Goal: Task Accomplishment & Management: Manage account settings

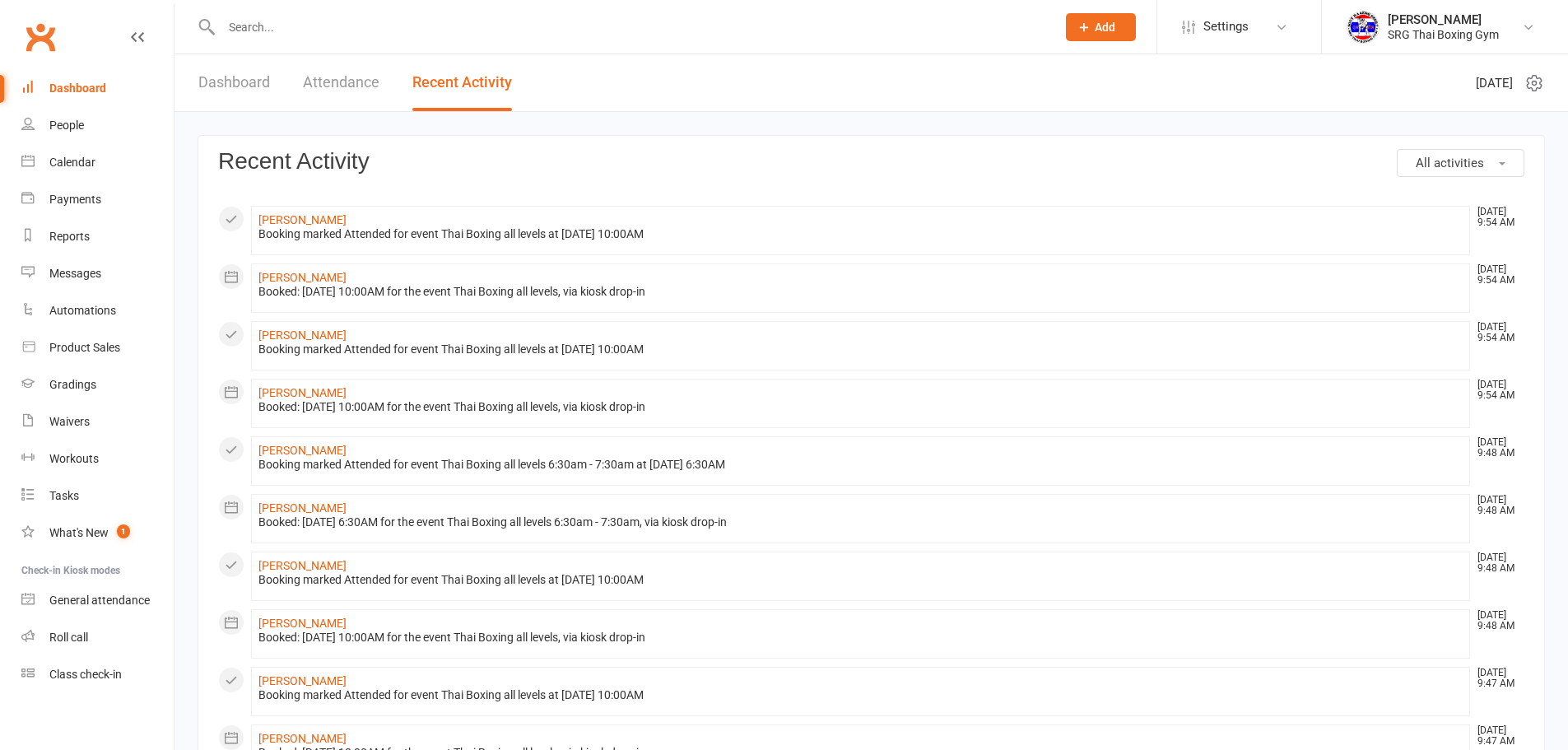
click at [297, 33] on input "text" at bounding box center [630, 27] width 828 height 23
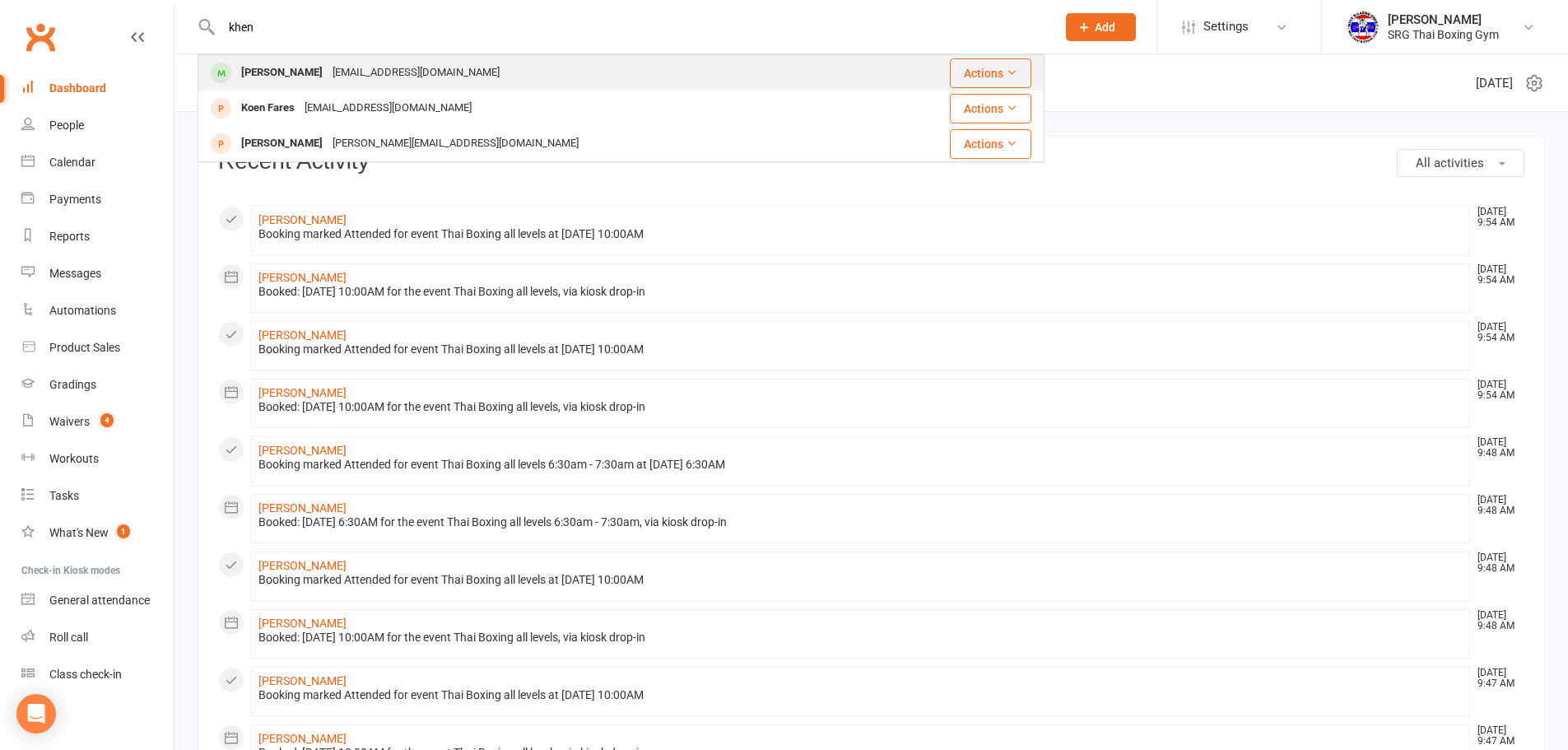
type input "khen"
click at [303, 71] on div "[PERSON_NAME]" at bounding box center [282, 73] width 91 height 24
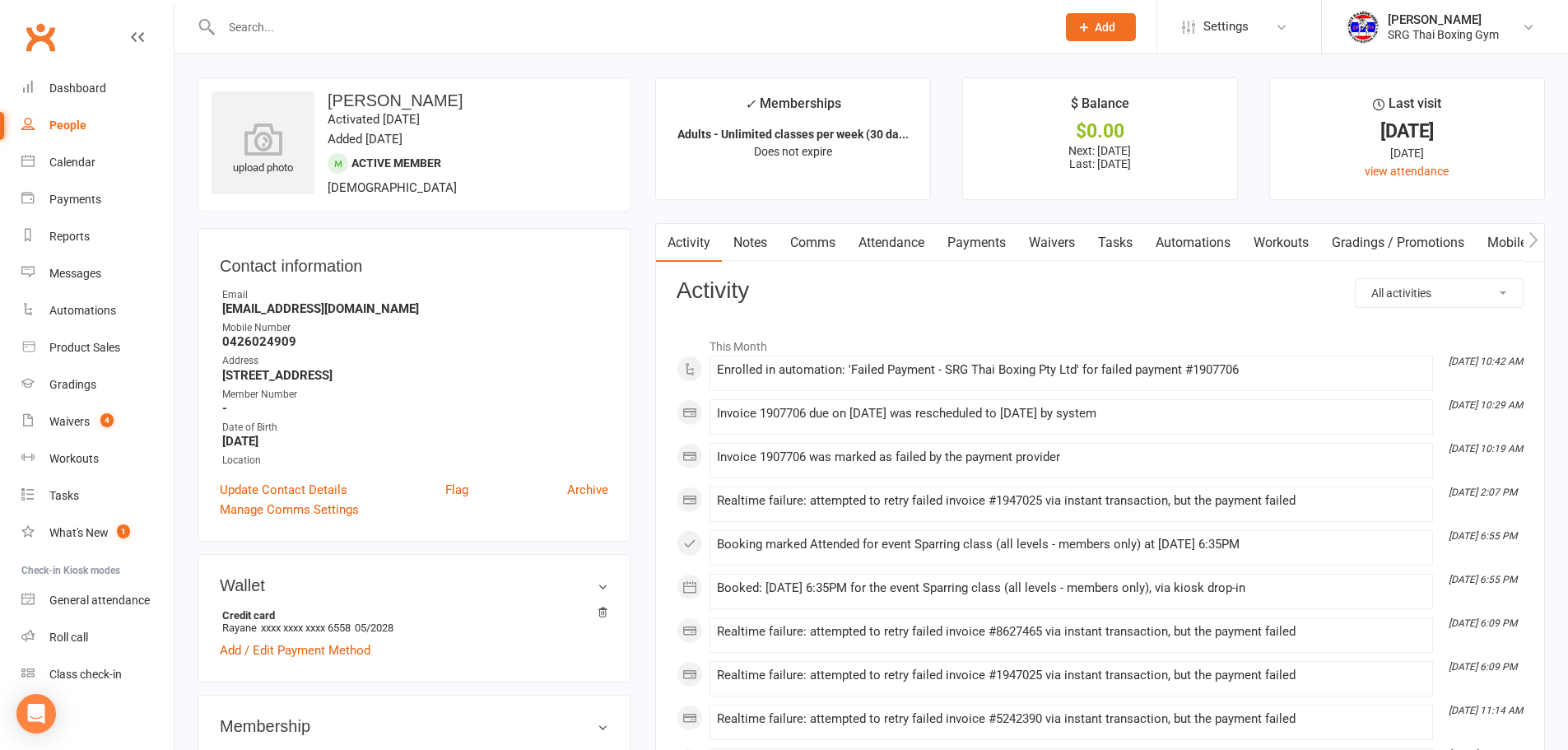
click at [892, 240] on link "Attendance" at bounding box center [891, 243] width 89 height 38
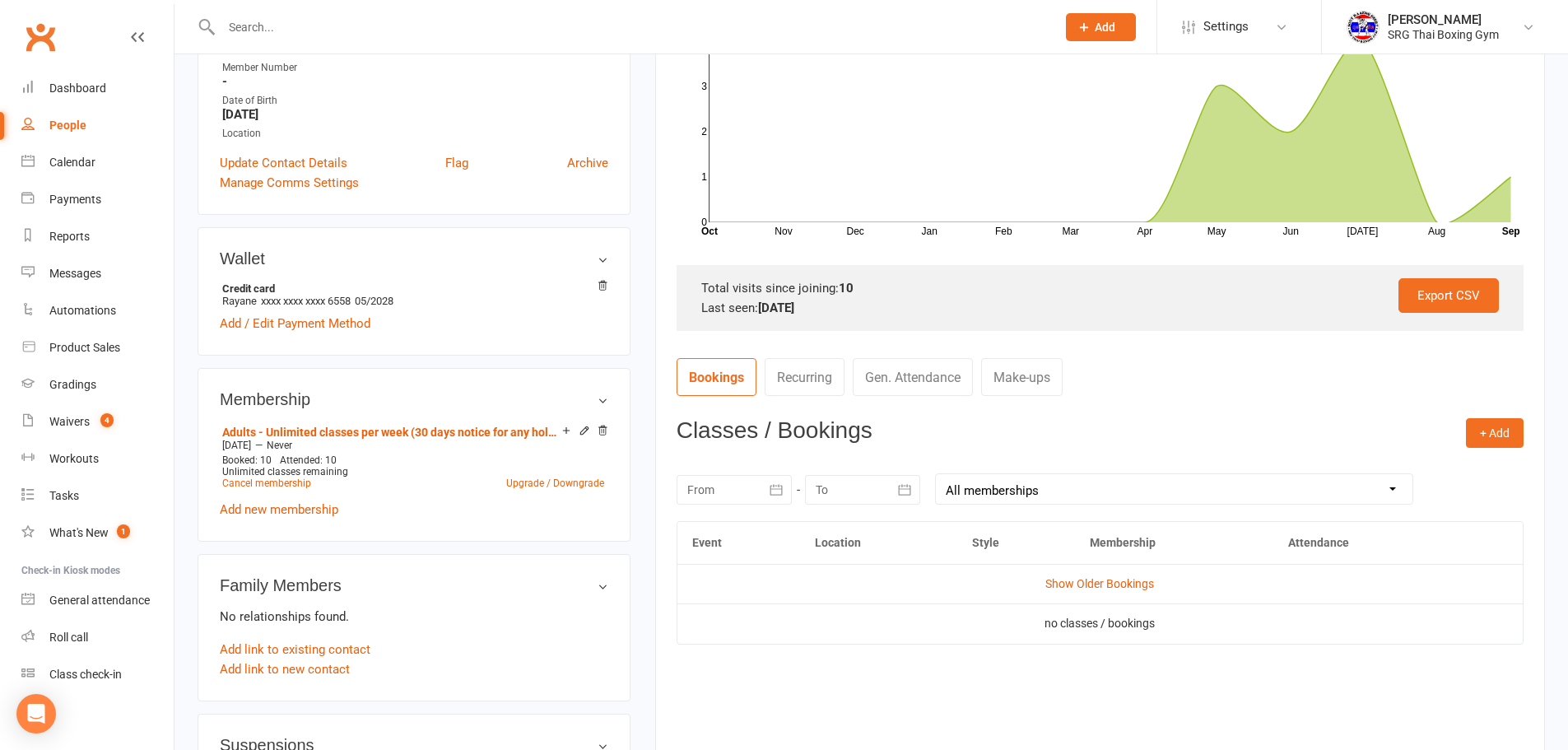
scroll to position [329, 0]
click at [927, 383] on link "Gen. Attendance" at bounding box center [913, 375] width 120 height 38
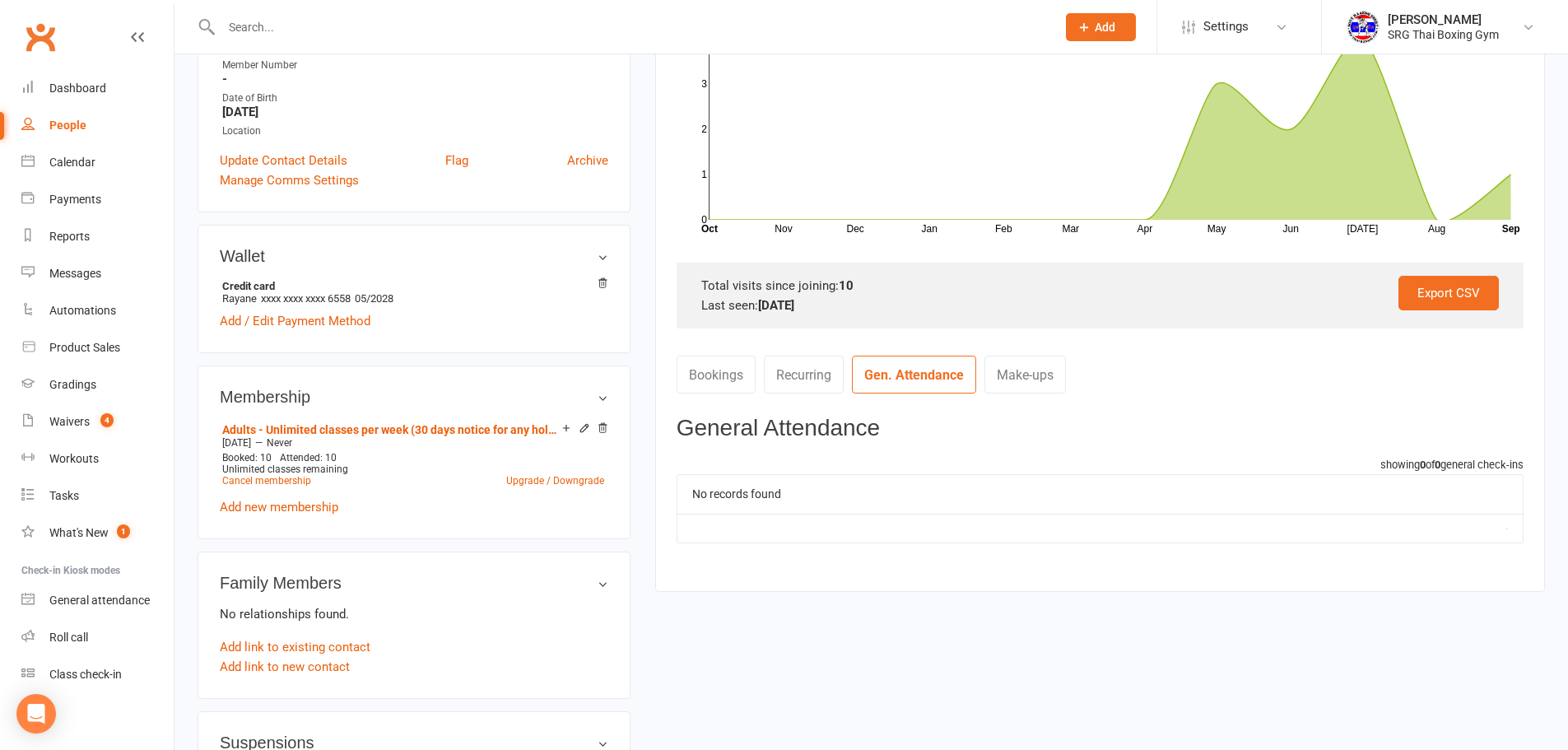
click at [812, 375] on link "Recurring" at bounding box center [804, 375] width 80 height 38
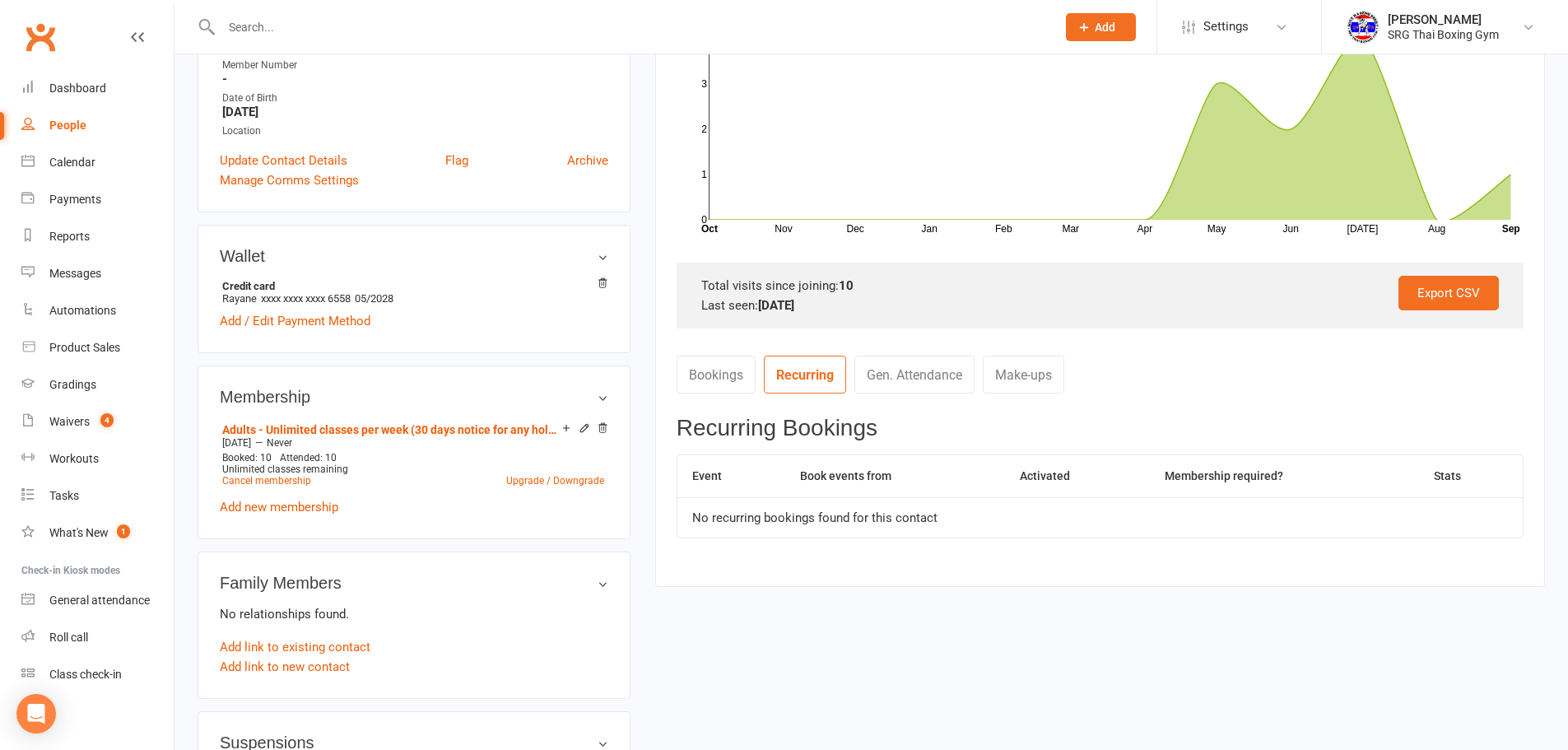
click at [724, 368] on link "Bookings" at bounding box center [715, 375] width 79 height 38
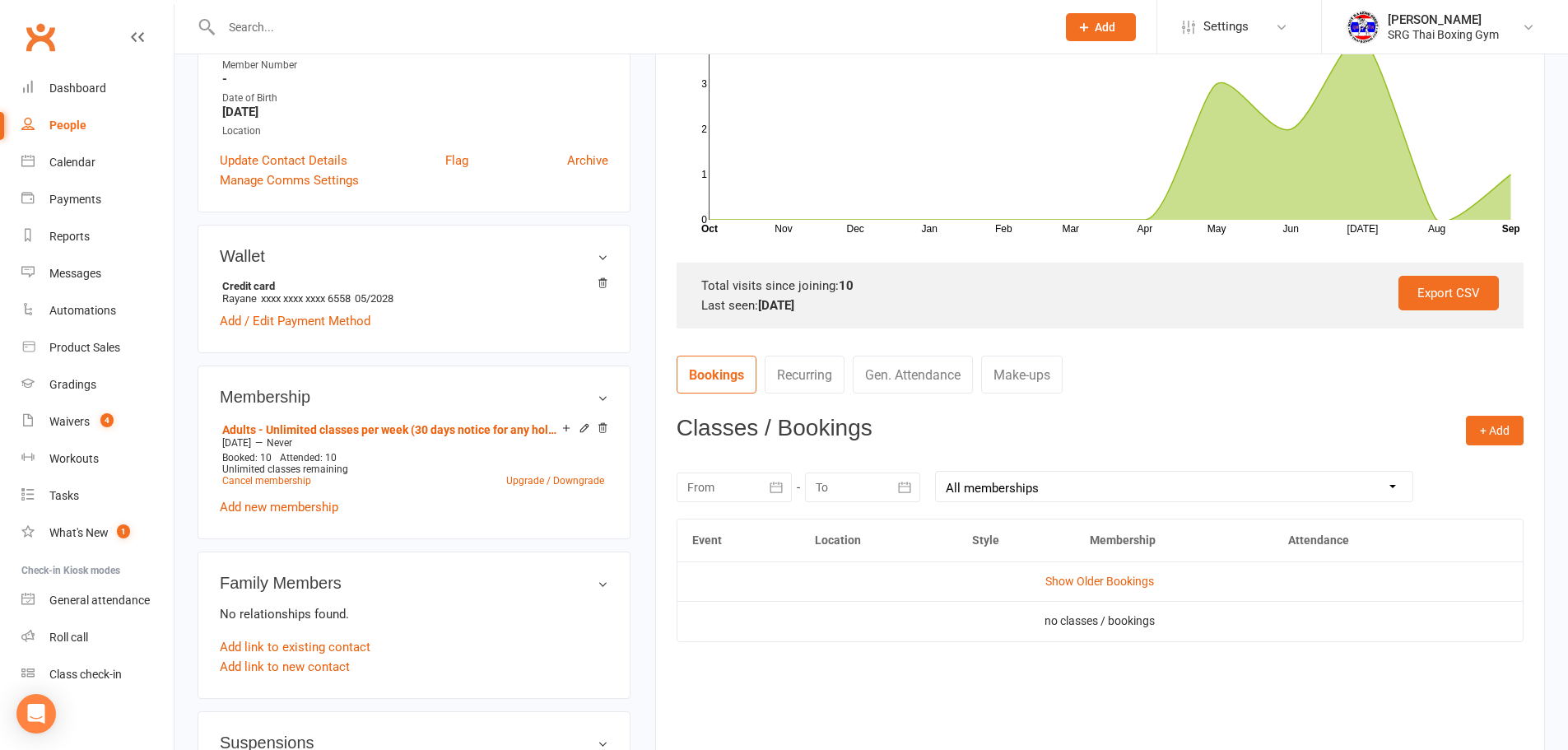
click at [1012, 377] on link "Make-ups" at bounding box center [1022, 375] width 81 height 38
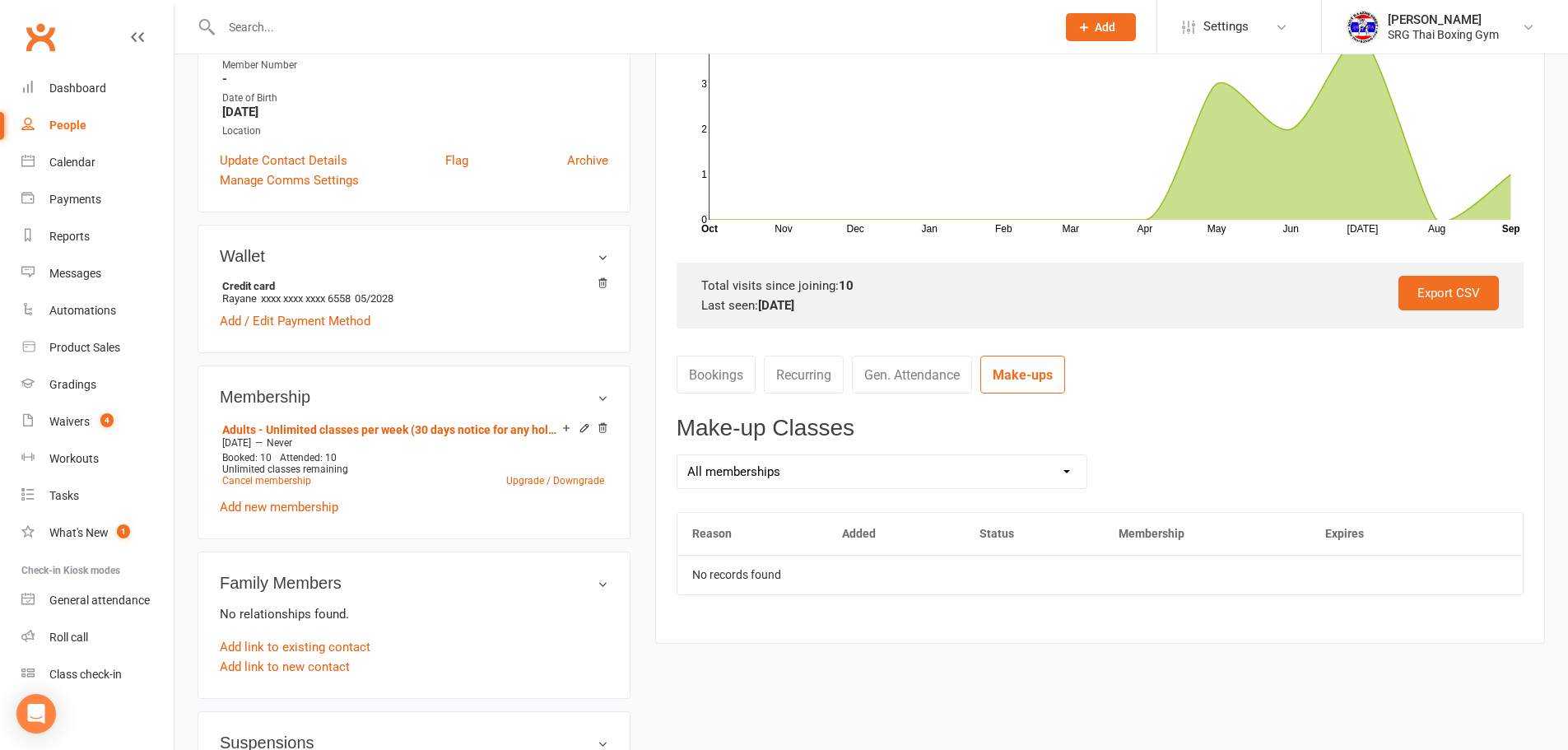
click at [928, 375] on link "Gen. Attendance" at bounding box center [912, 375] width 120 height 38
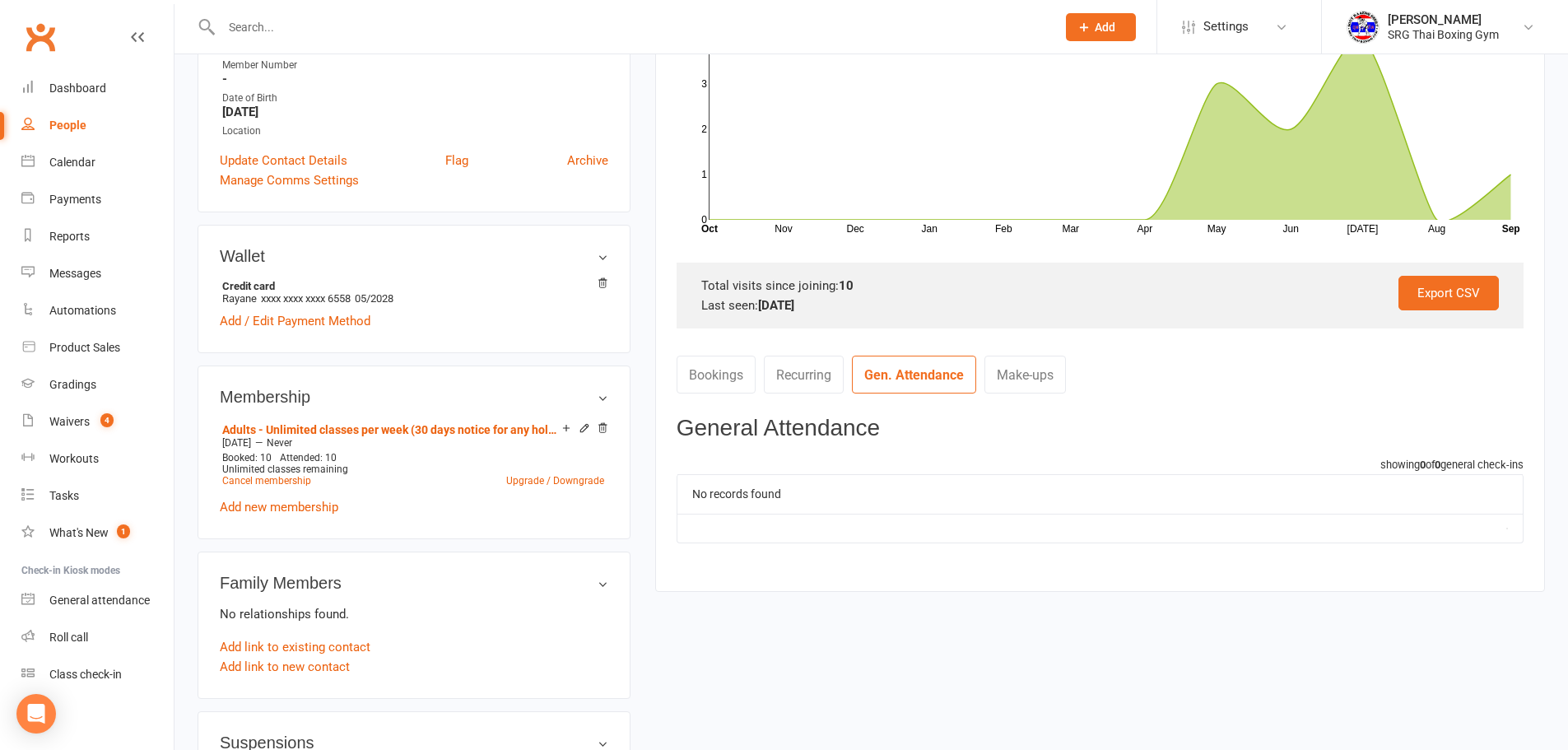
click at [730, 367] on link "Bookings" at bounding box center [715, 375] width 79 height 38
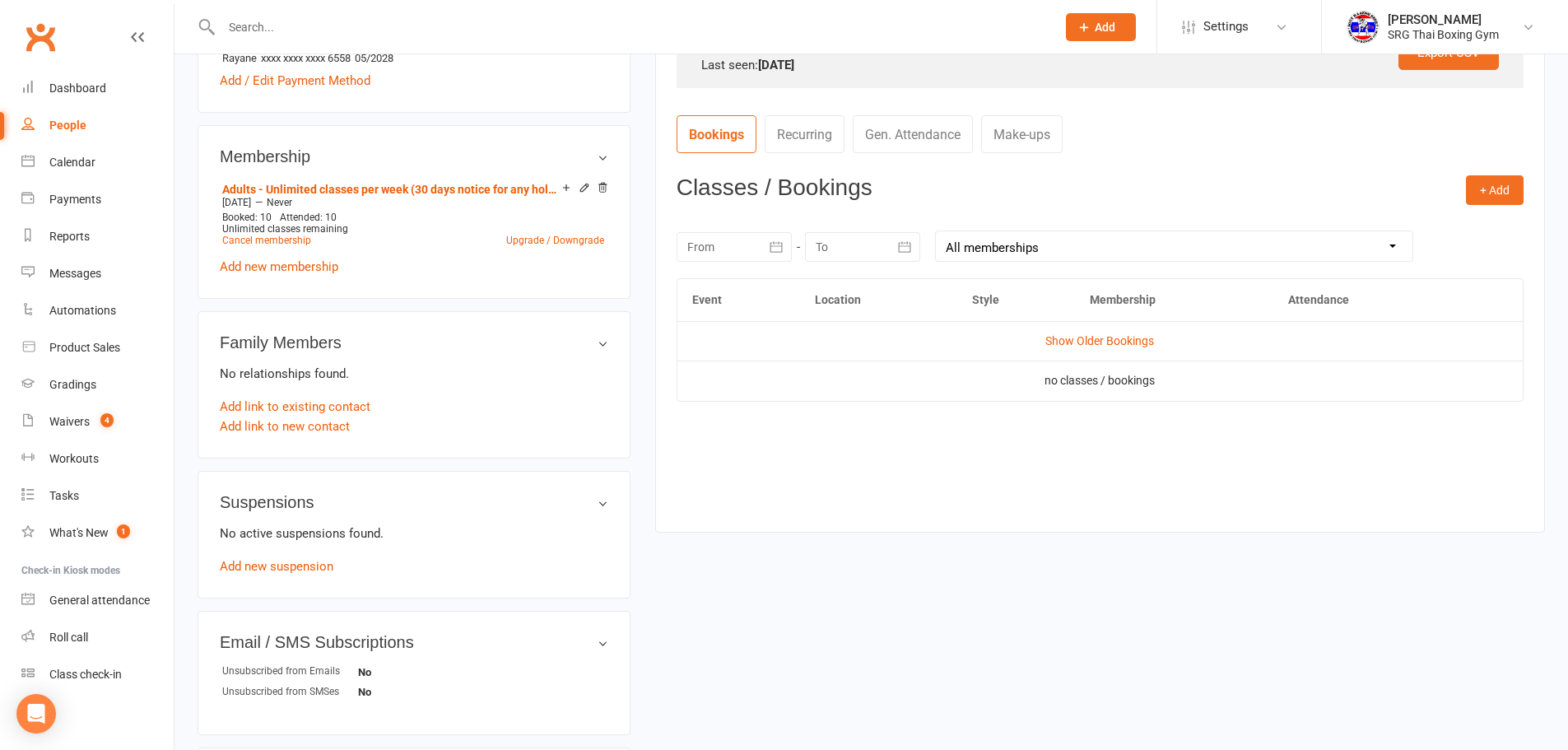
scroll to position [576, 0]
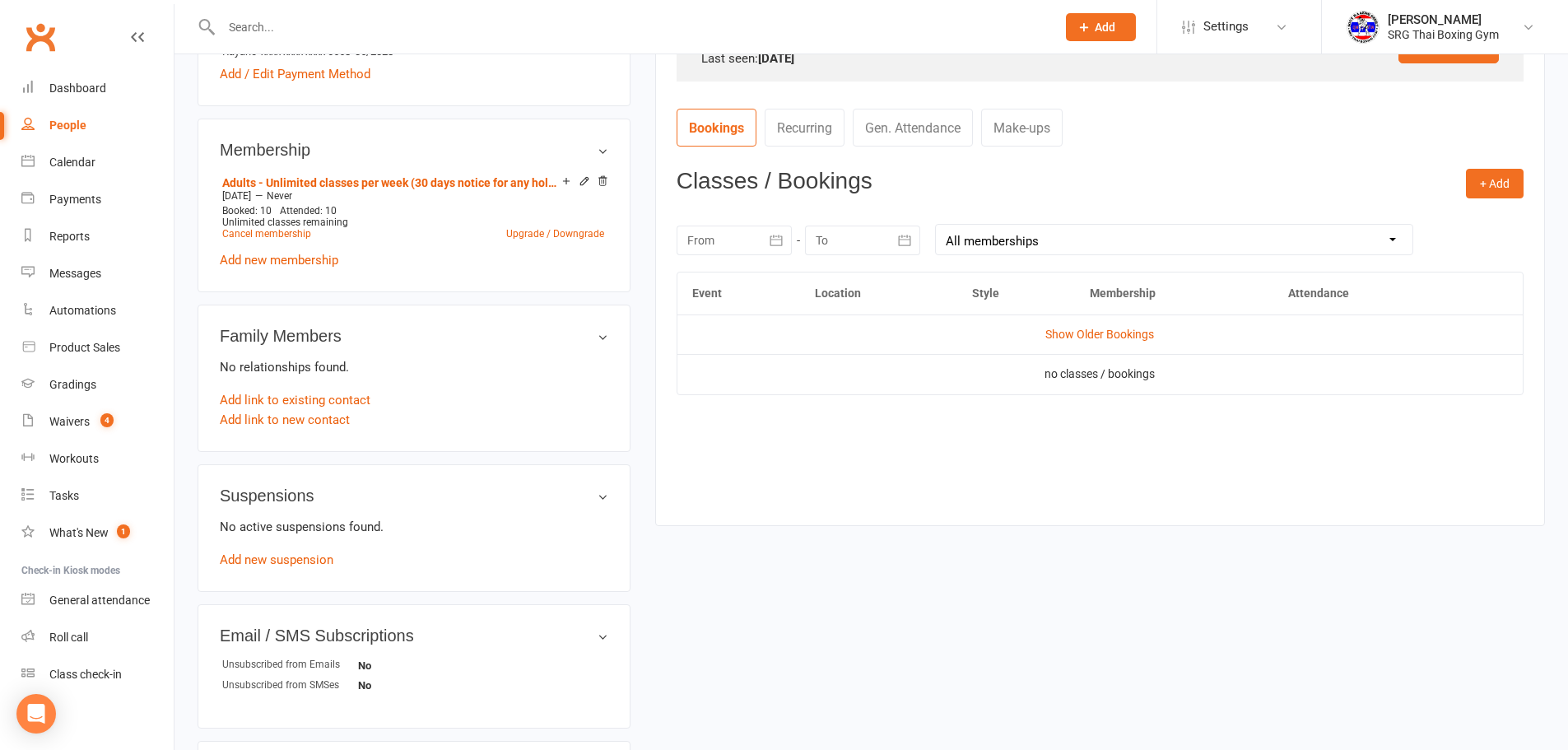
click at [780, 242] on icon "button" at bounding box center [776, 240] width 17 height 17
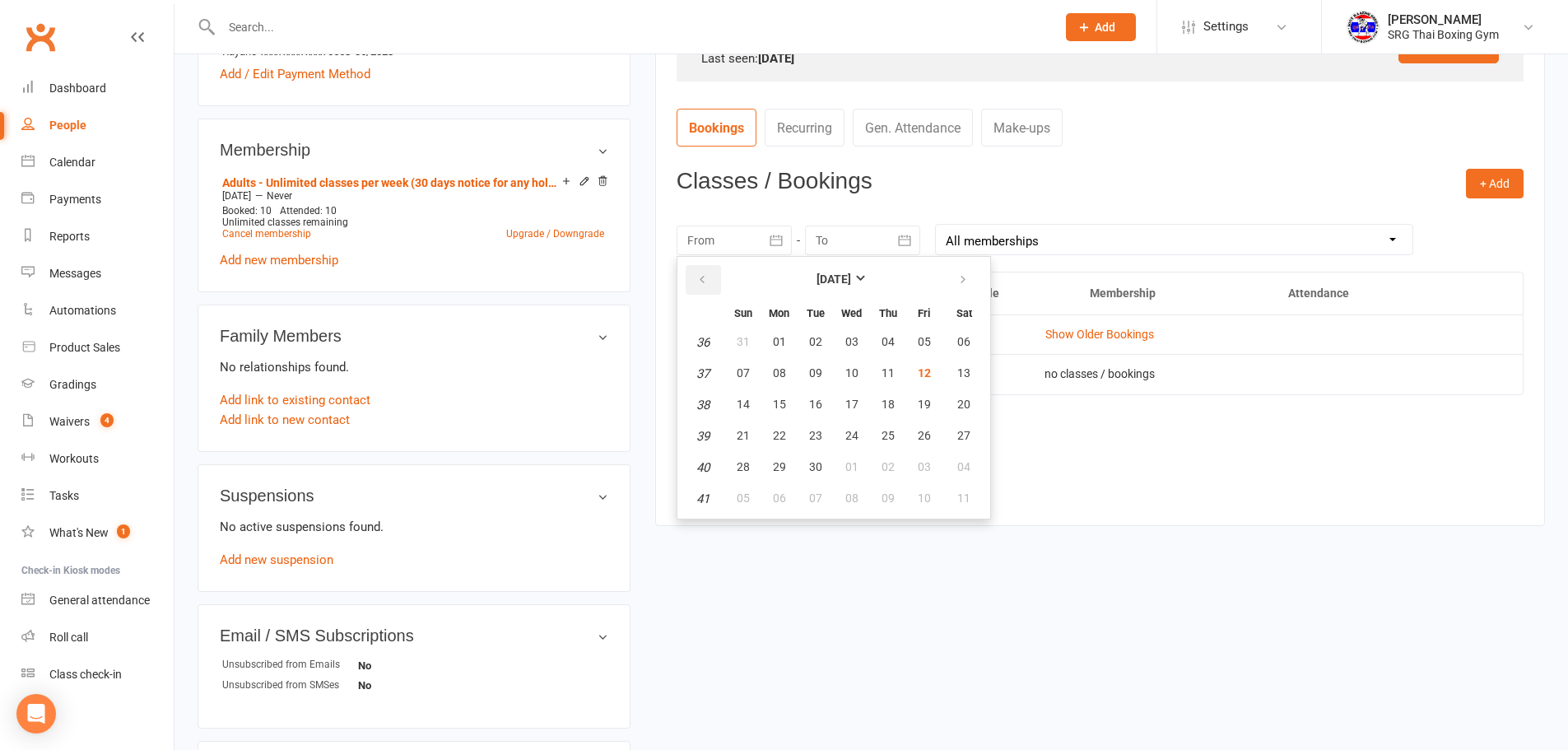
click at [714, 277] on button "button" at bounding box center [703, 279] width 35 height 29
click at [809, 339] on span "01" at bounding box center [815, 341] width 13 height 13
type input "[DATE]"
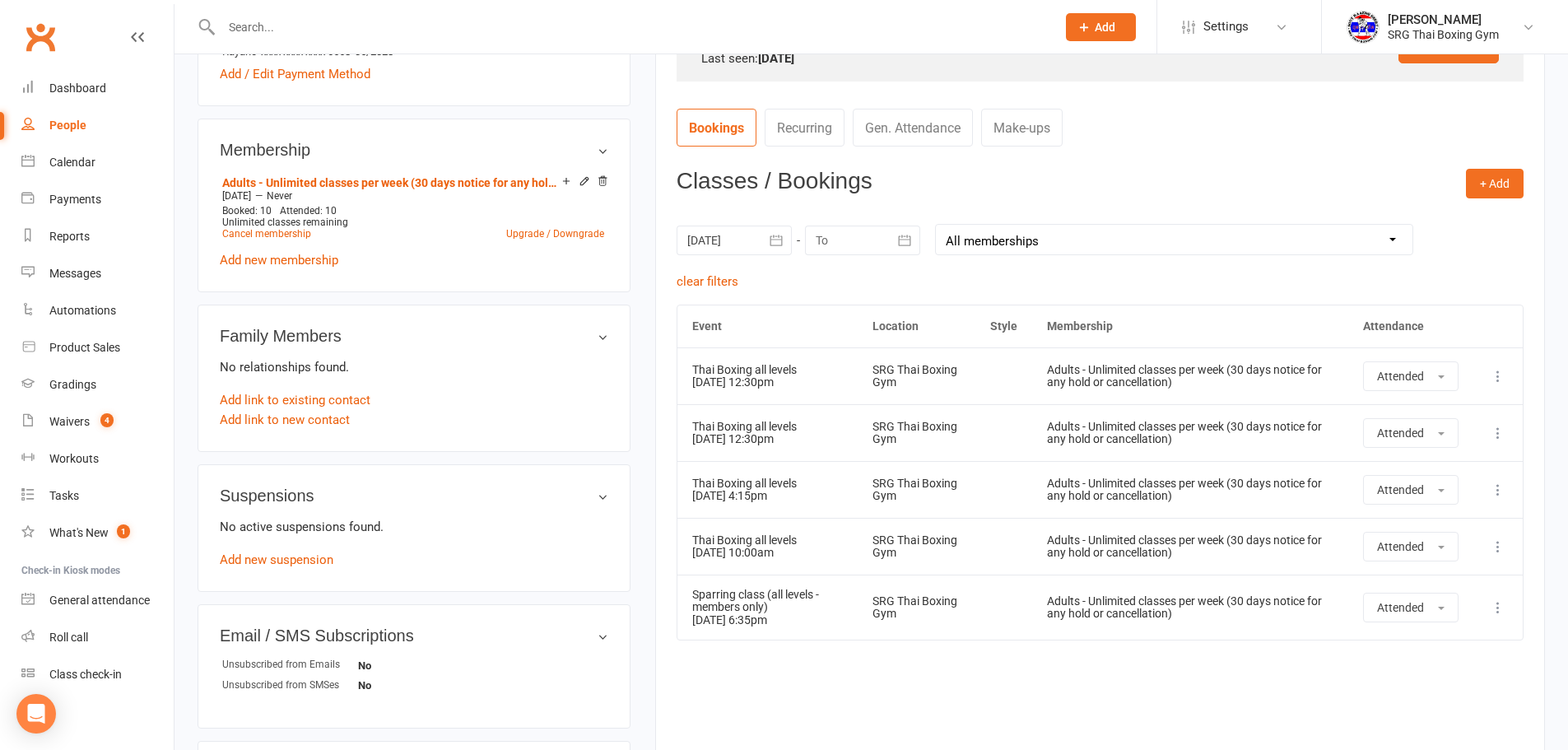
click at [908, 245] on icon "button" at bounding box center [905, 240] width 12 height 11
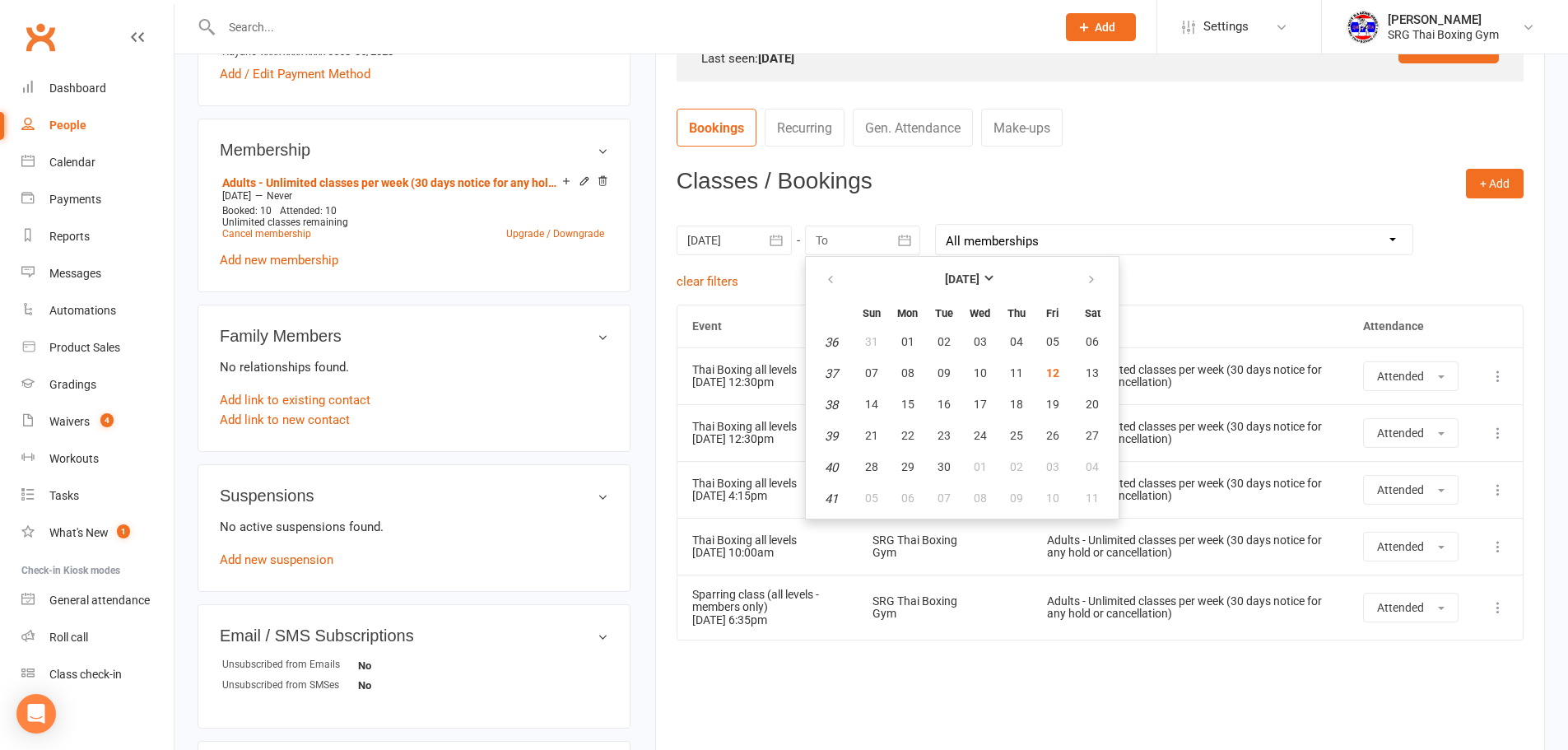
click at [908, 245] on icon "button" at bounding box center [905, 240] width 12 height 11
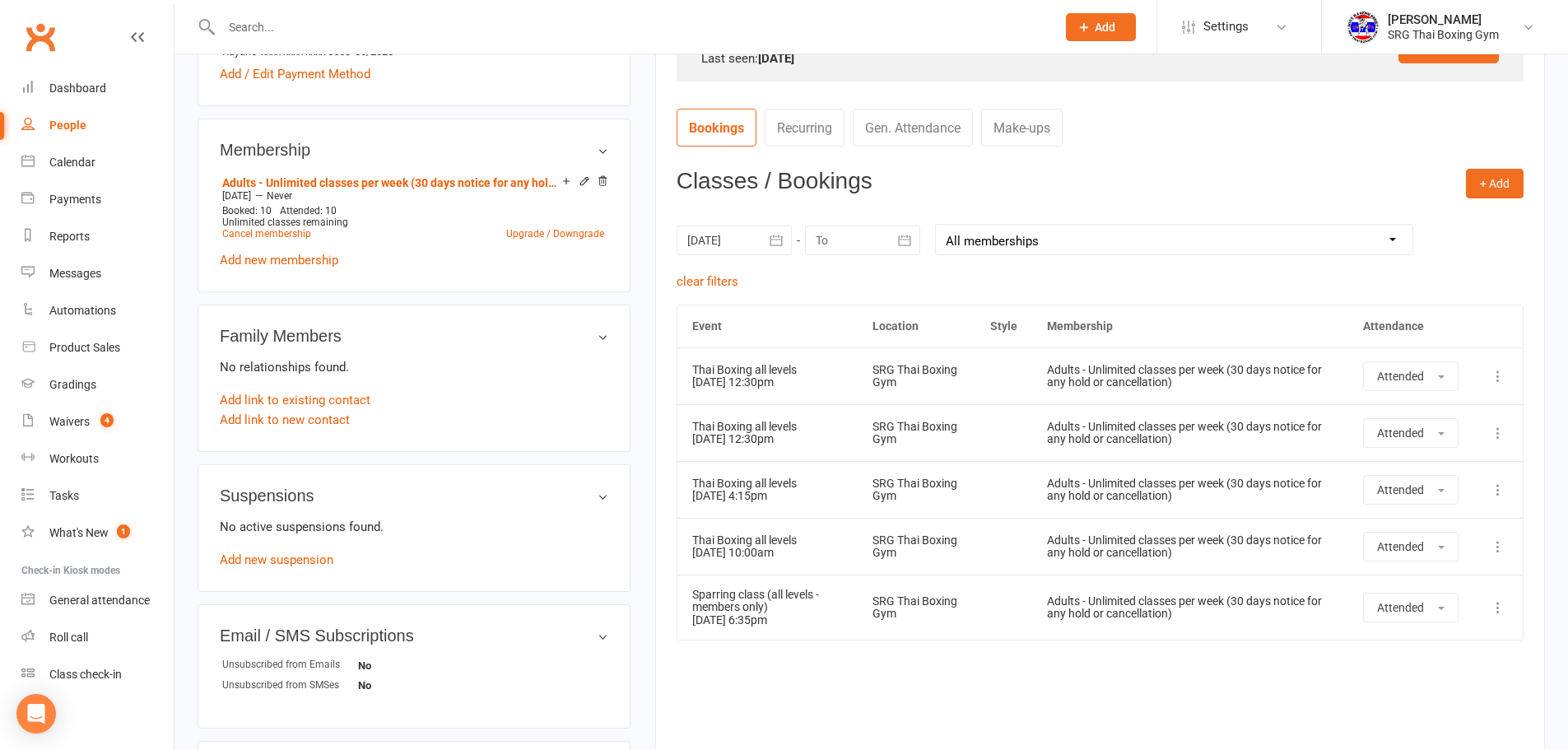
click at [660, 350] on div "Activity Notes Comms Attendance Payments Waivers Tasks Automations Workouts Gra…" at bounding box center [1100, 209] width 890 height 1125
click at [303, 12] on div at bounding box center [621, 27] width 846 height 53
click at [274, 16] on input "text" at bounding box center [630, 27] width 828 height 23
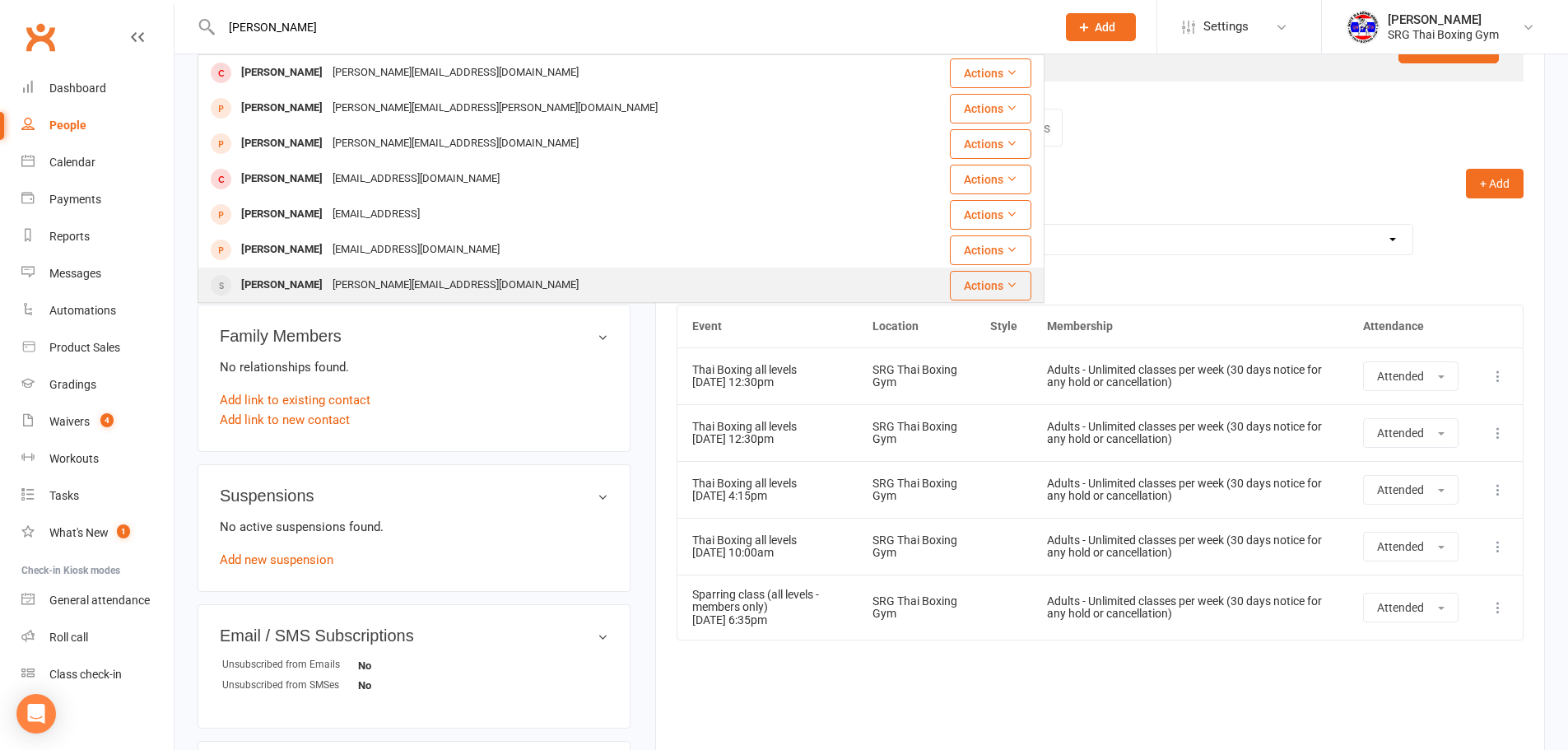
type input "[PERSON_NAME]"
click at [279, 283] on div "[PERSON_NAME]" at bounding box center [282, 285] width 91 height 24
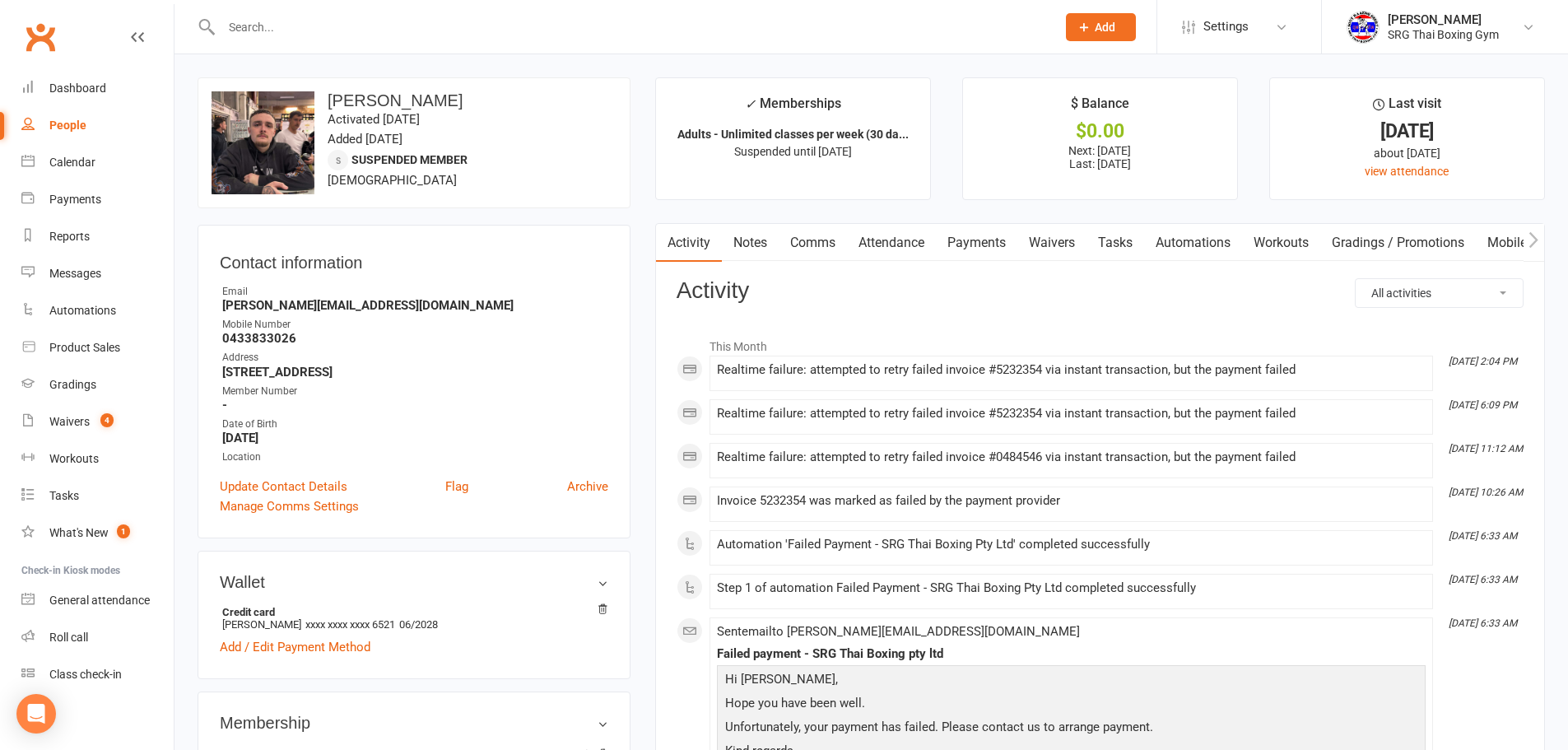
click at [1045, 245] on link "Waivers" at bounding box center [1052, 243] width 69 height 38
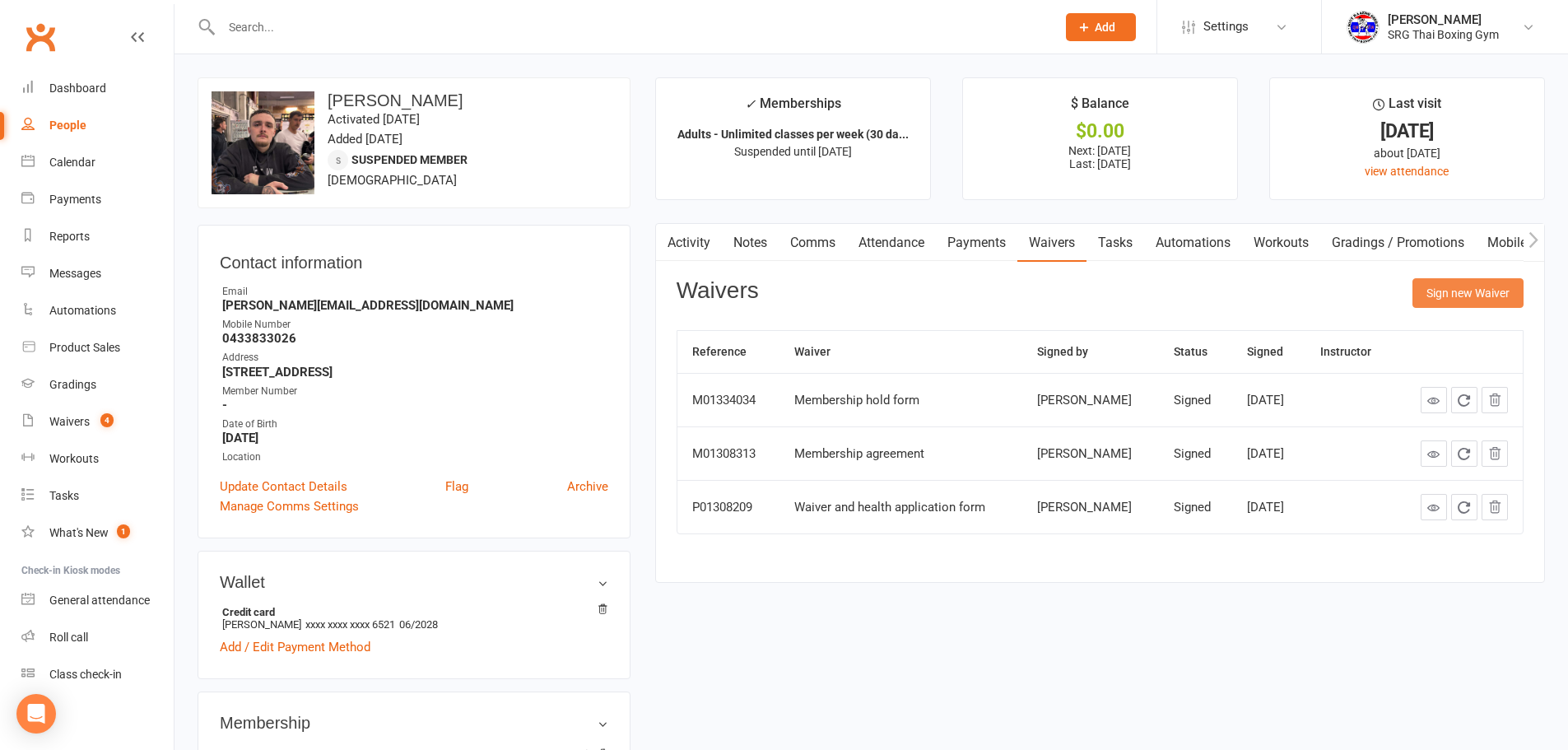
click at [1454, 299] on button "Sign new Waiver" at bounding box center [1467, 292] width 111 height 29
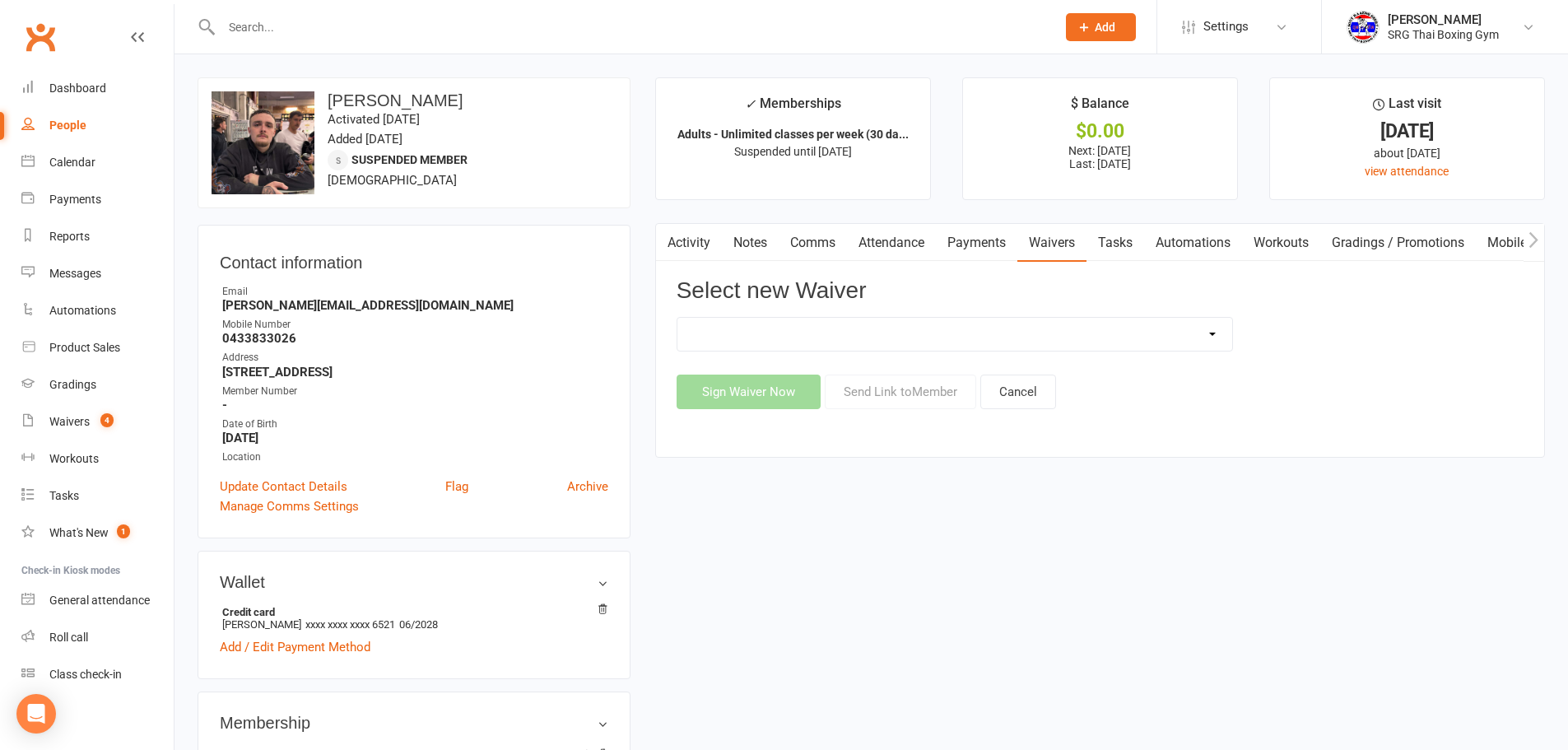
click at [796, 346] on select "Membership agreement Membership cancellation form Membership hold form New paym…" at bounding box center [954, 334] width 554 height 33
select select "12441"
click at [677, 318] on select "Membership agreement Membership cancellation form Membership hold form New paym…" at bounding box center [954, 334] width 554 height 33
click at [885, 391] on button "Send Link to Member" at bounding box center [900, 391] width 151 height 35
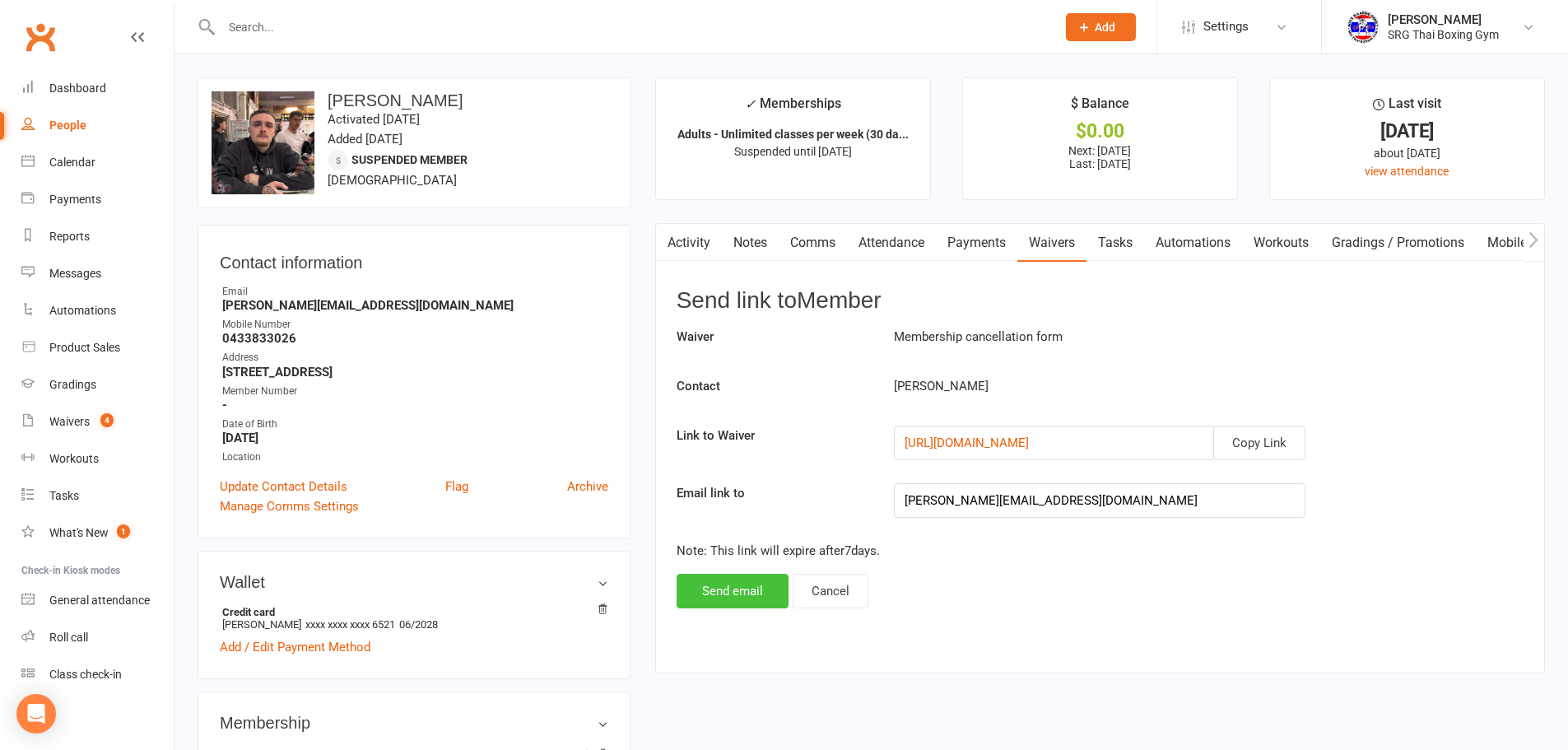
click at [729, 587] on button "Send email" at bounding box center [732, 591] width 112 height 35
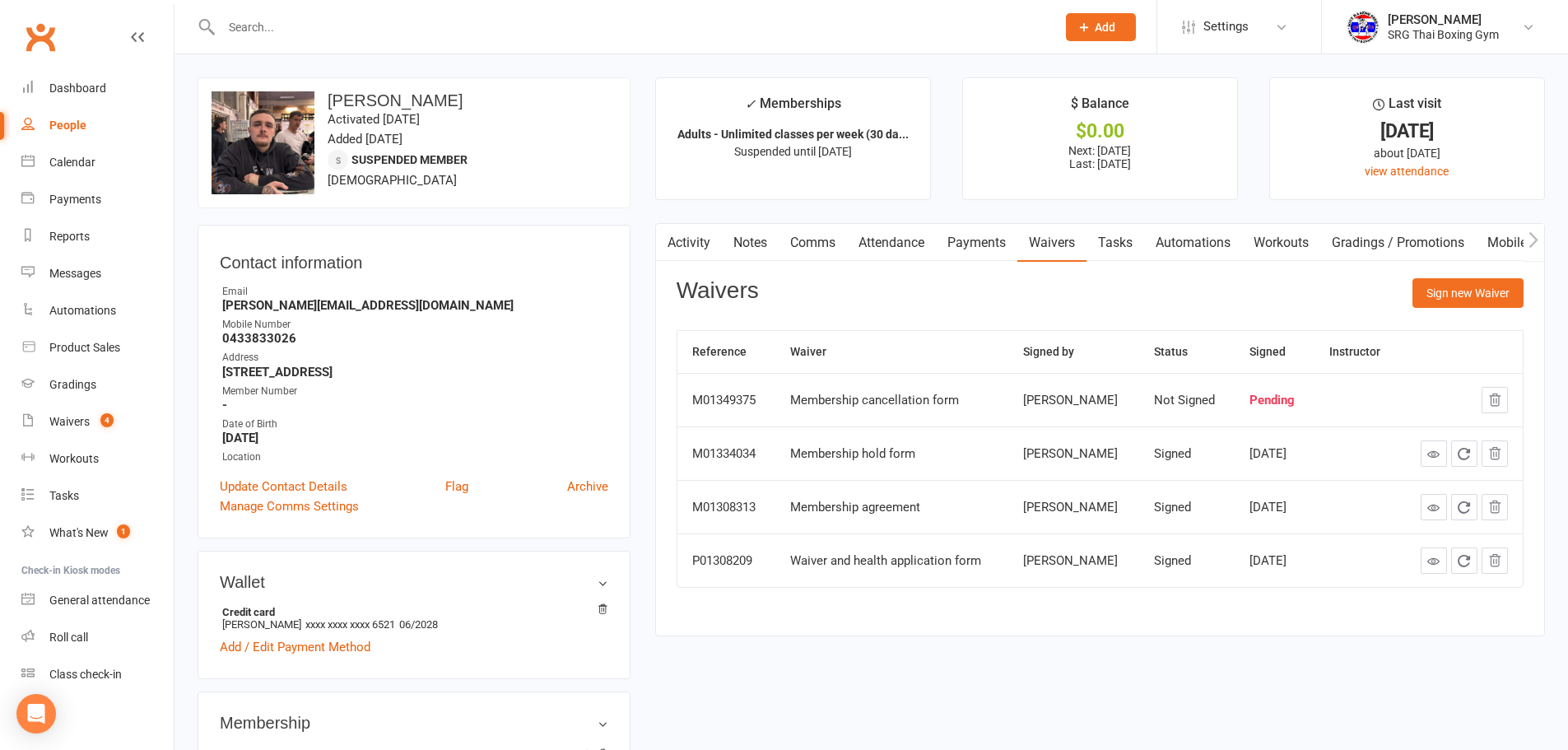
click at [279, 30] on input "text" at bounding box center [630, 27] width 828 height 23
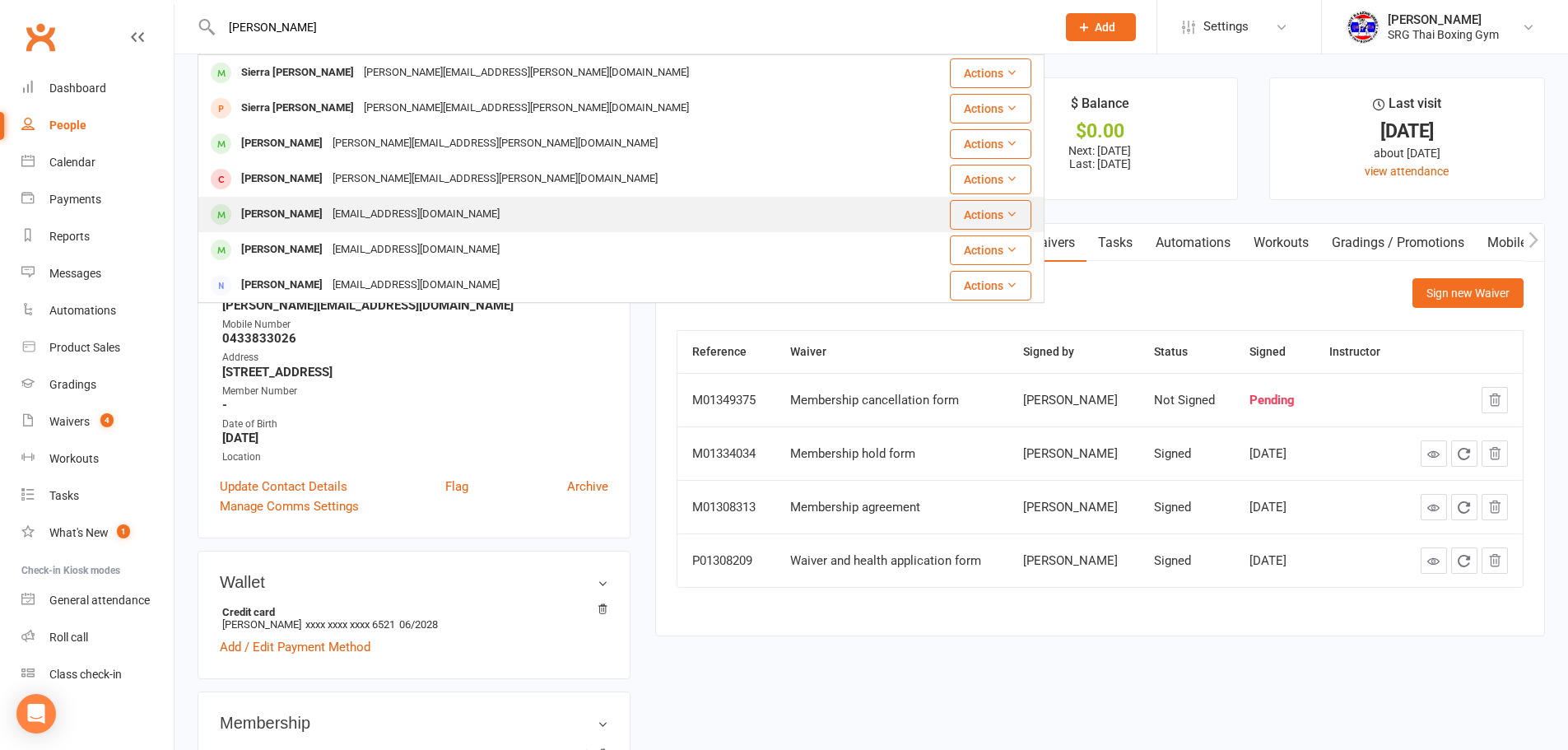
type input "[PERSON_NAME]"
click at [285, 216] on div "[PERSON_NAME]" at bounding box center [282, 214] width 91 height 24
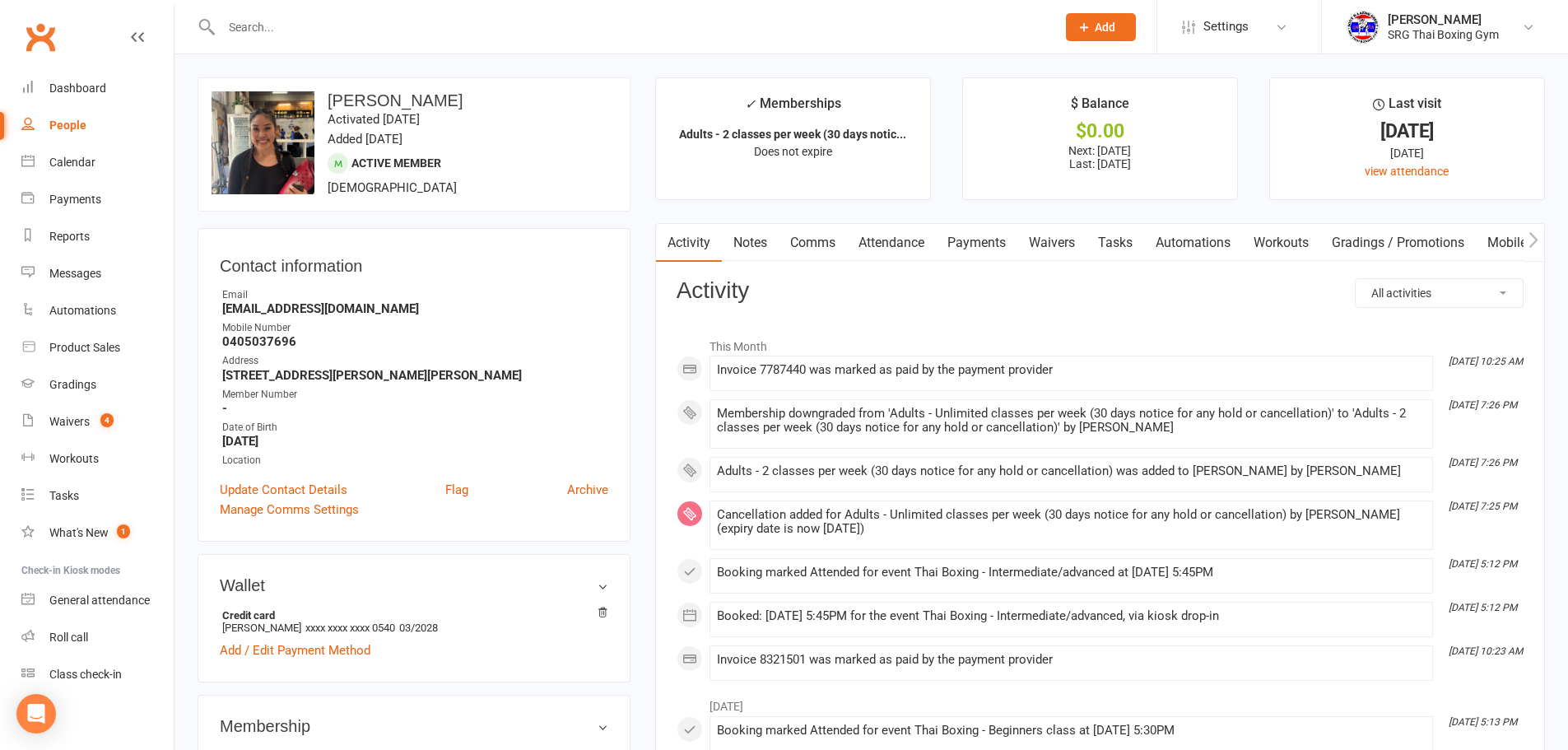
click at [1044, 247] on link "Waivers" at bounding box center [1052, 243] width 69 height 38
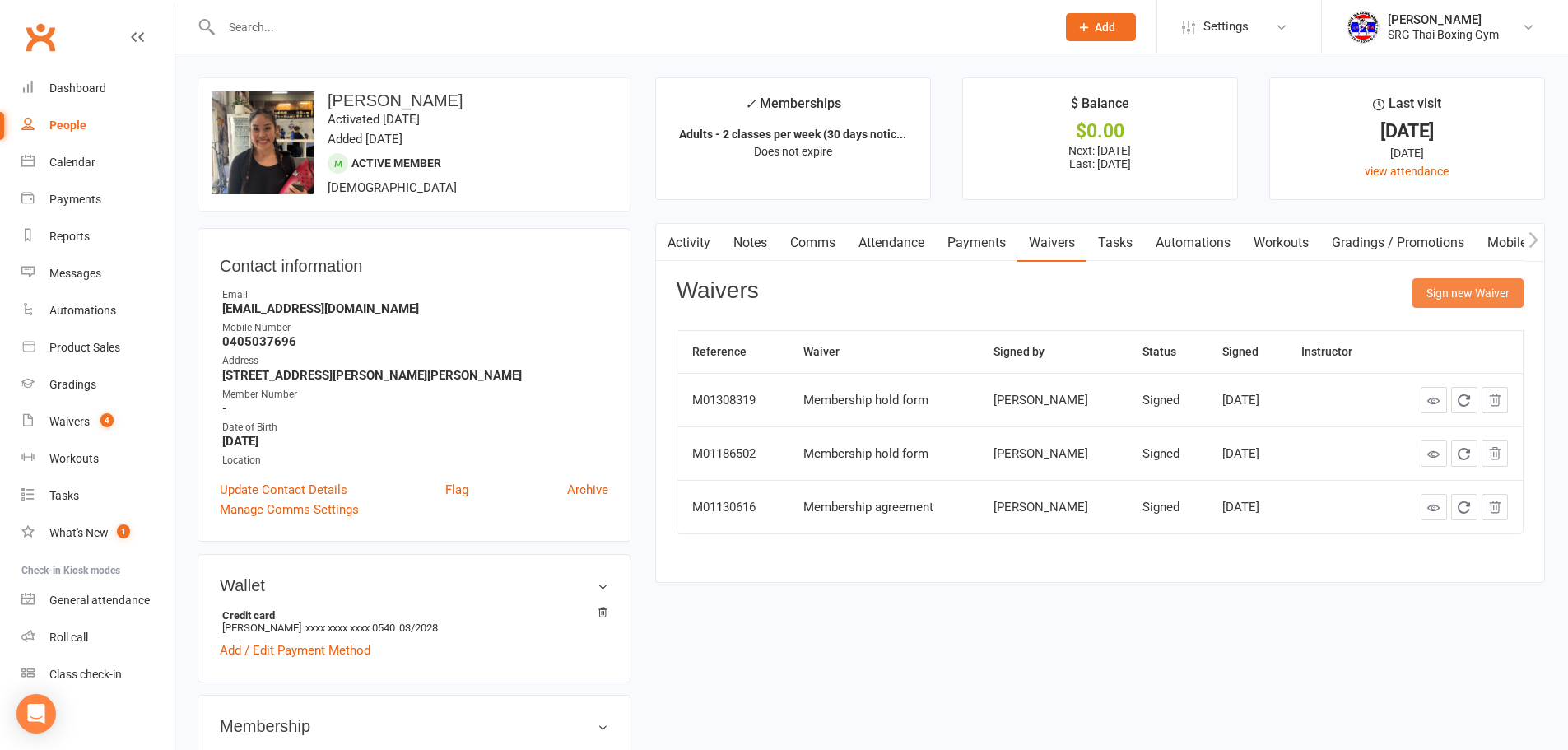
click at [1463, 295] on button "Sign new Waiver" at bounding box center [1467, 292] width 111 height 29
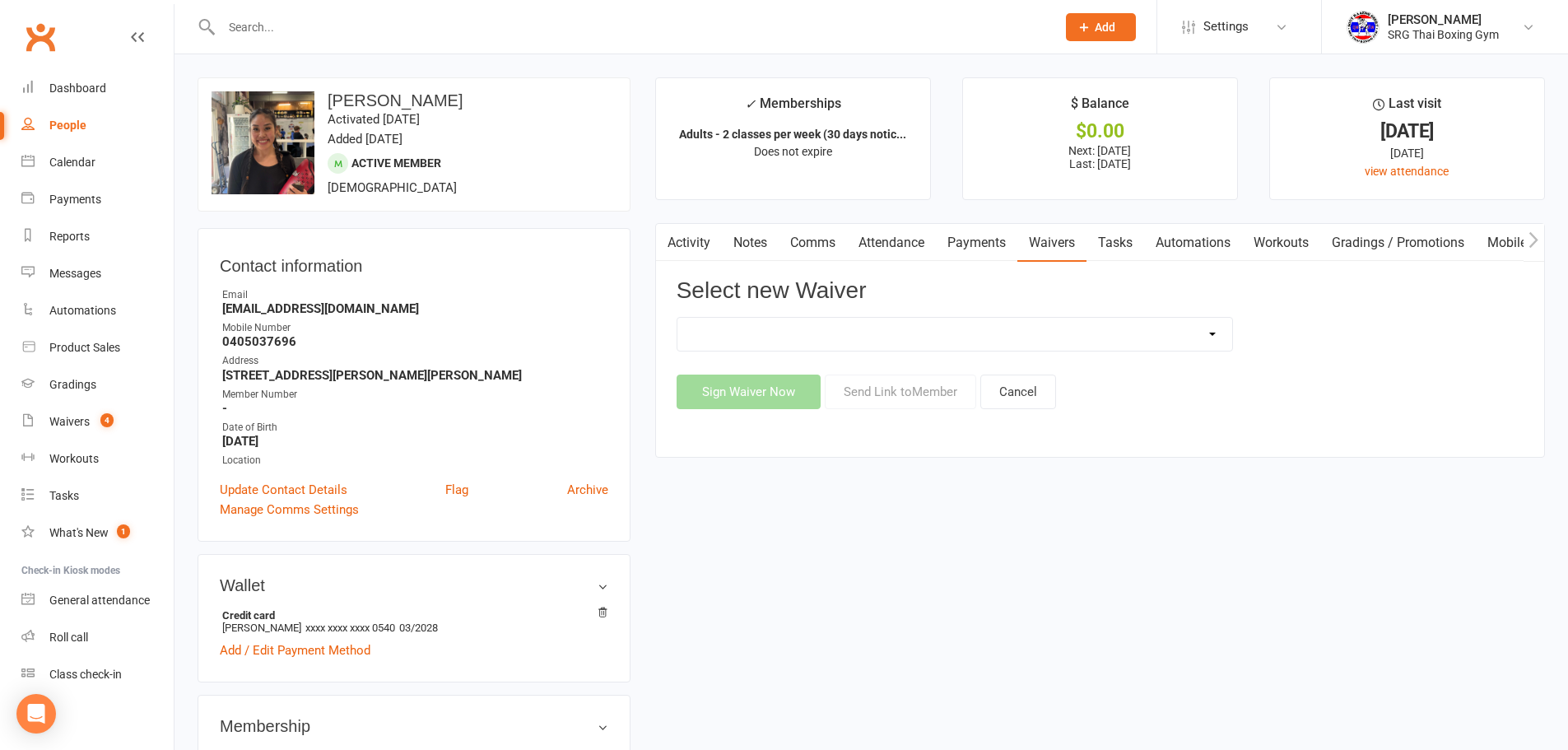
click at [926, 329] on select "Membership agreement Membership cancellation form Membership hold form New paym…" at bounding box center [954, 334] width 554 height 33
select select "12441"
click at [677, 318] on select "Membership agreement Membership cancellation form Membership hold form New paym…" at bounding box center [954, 334] width 554 height 33
click at [895, 391] on button "Send Link to Member" at bounding box center [900, 391] width 151 height 35
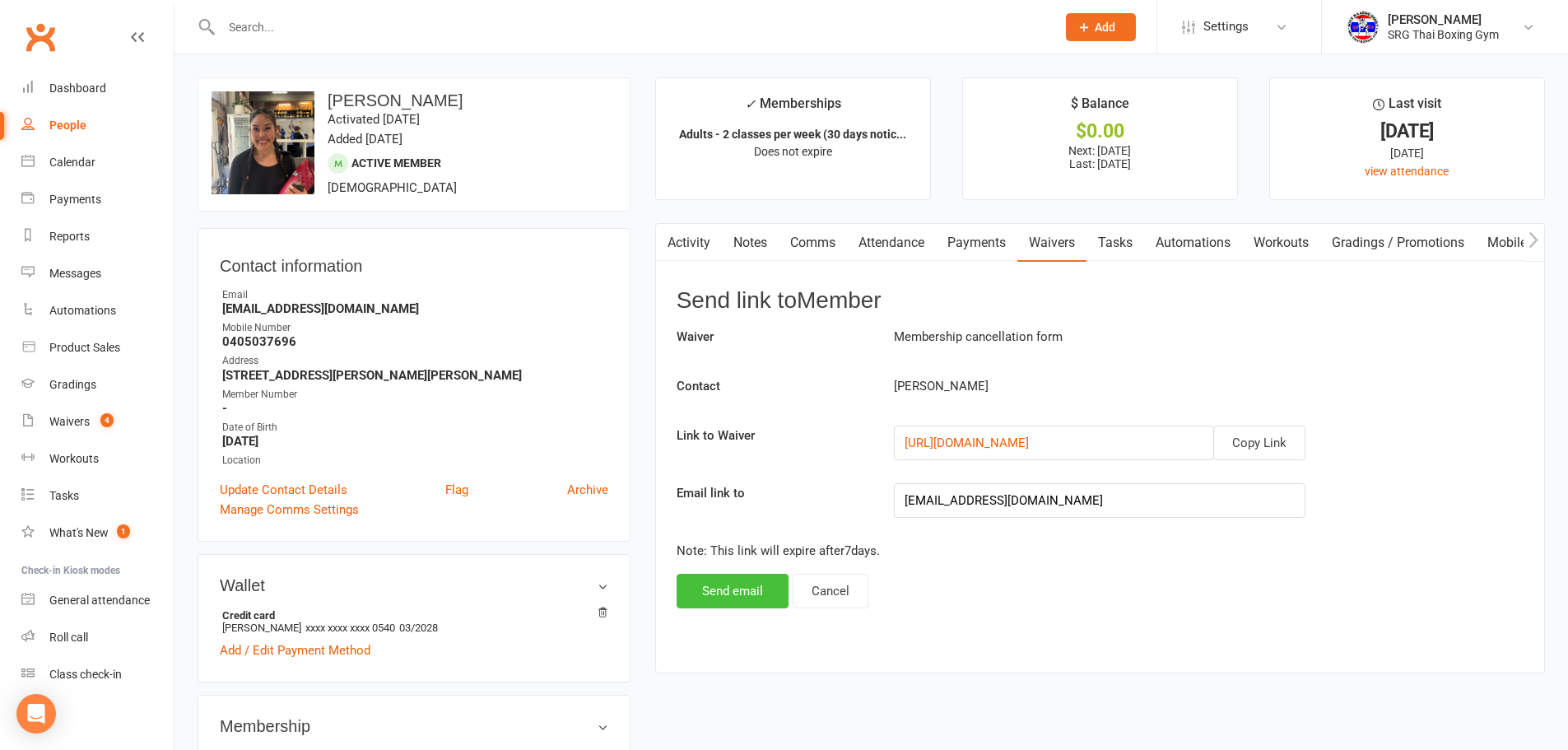
click at [746, 591] on button "Send email" at bounding box center [732, 591] width 112 height 35
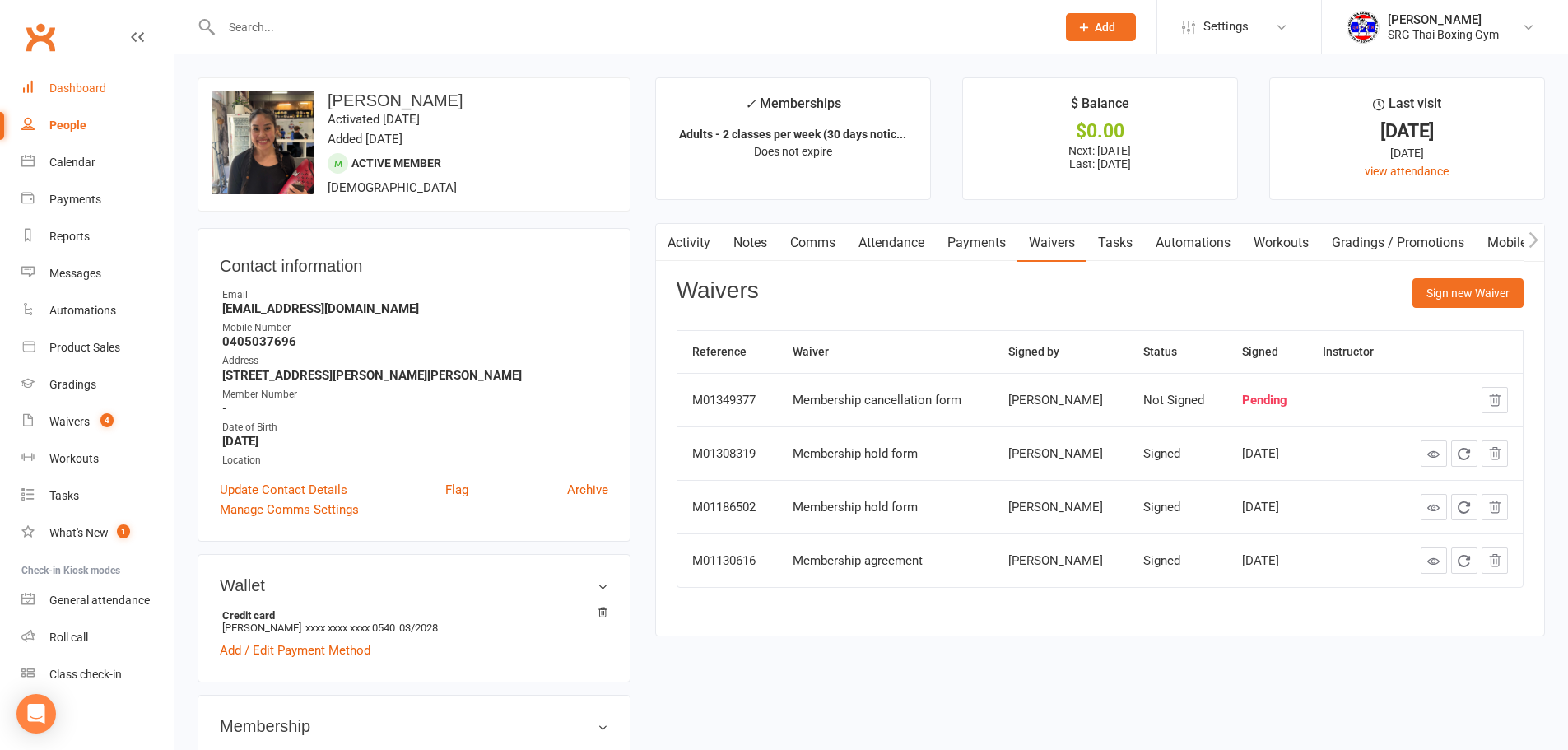
click at [77, 81] on div "Dashboard" at bounding box center [78, 88] width 57 height 13
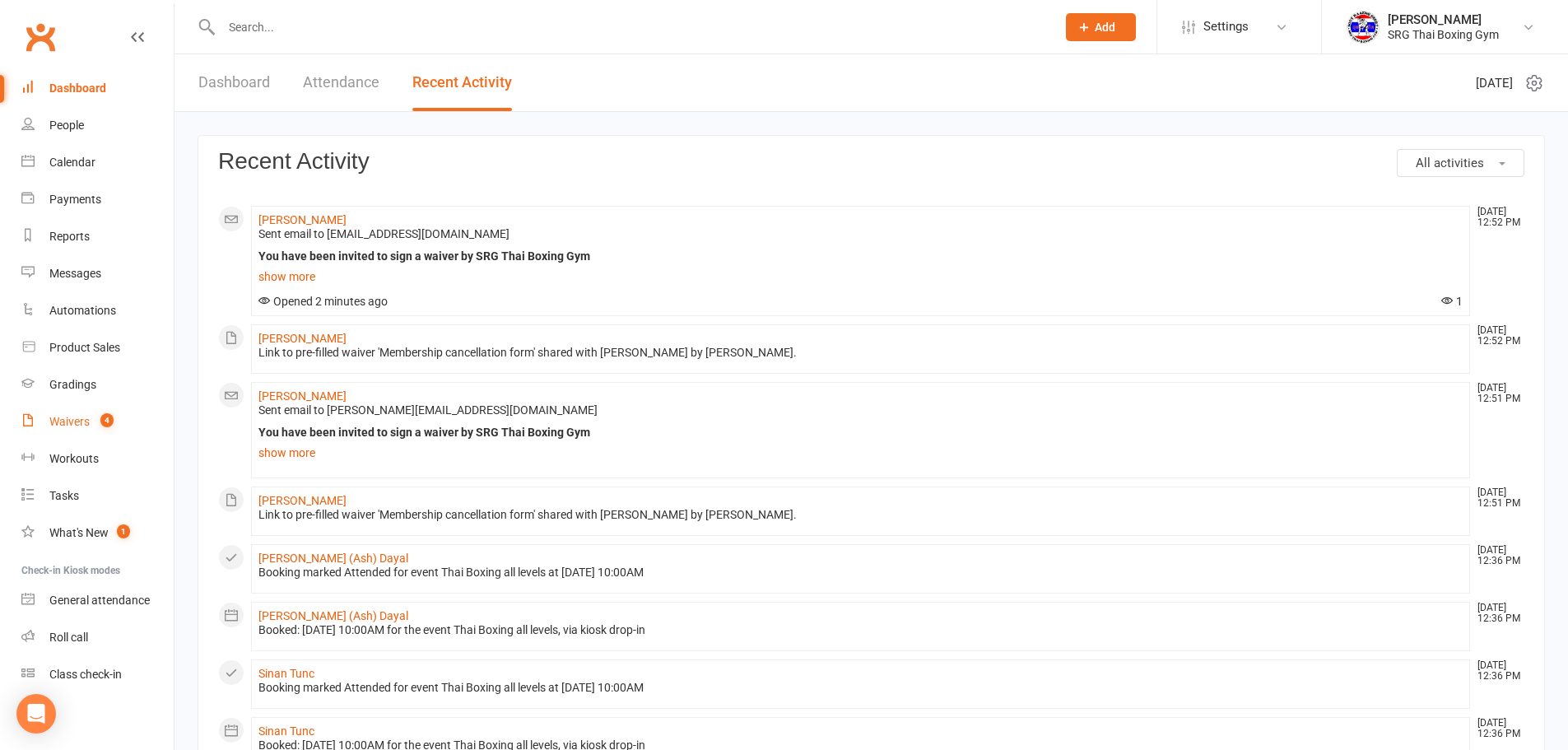
click at [70, 421] on div "Waivers" at bounding box center [70, 421] width 41 height 13
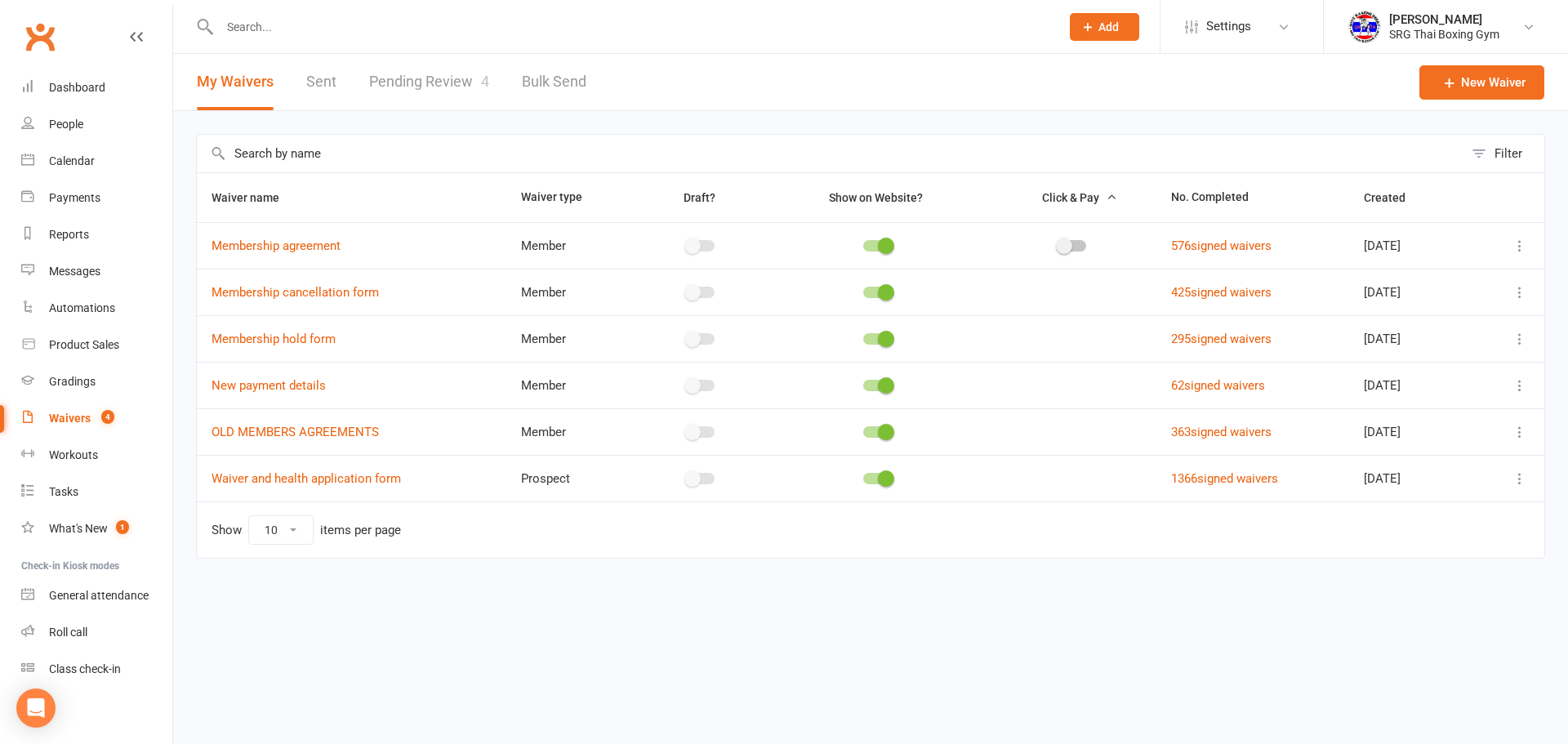
click at [429, 80] on link "Pending Review 4" at bounding box center [429, 82] width 120 height 56
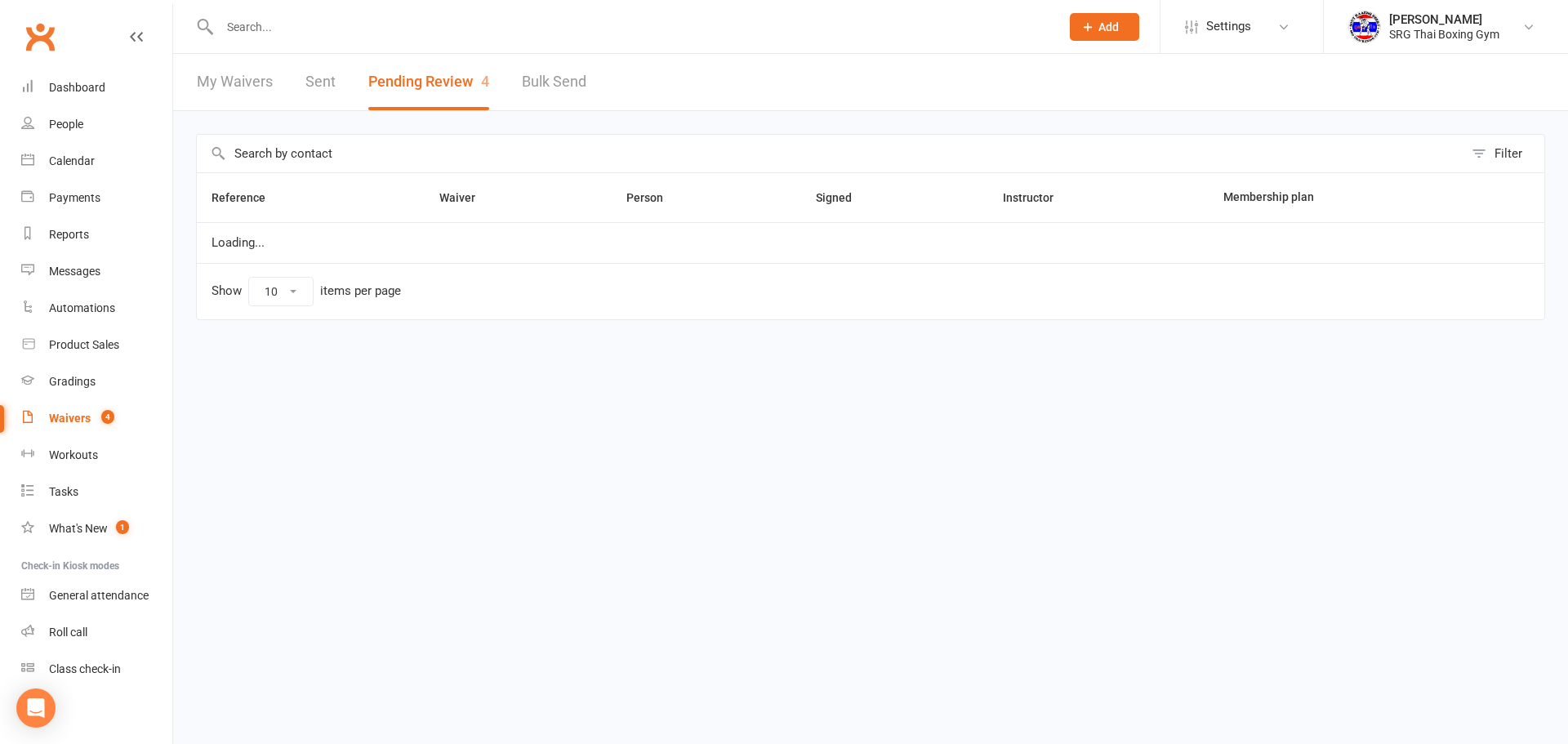
select select "100"
